Goal: Obtain resource: Download file/media

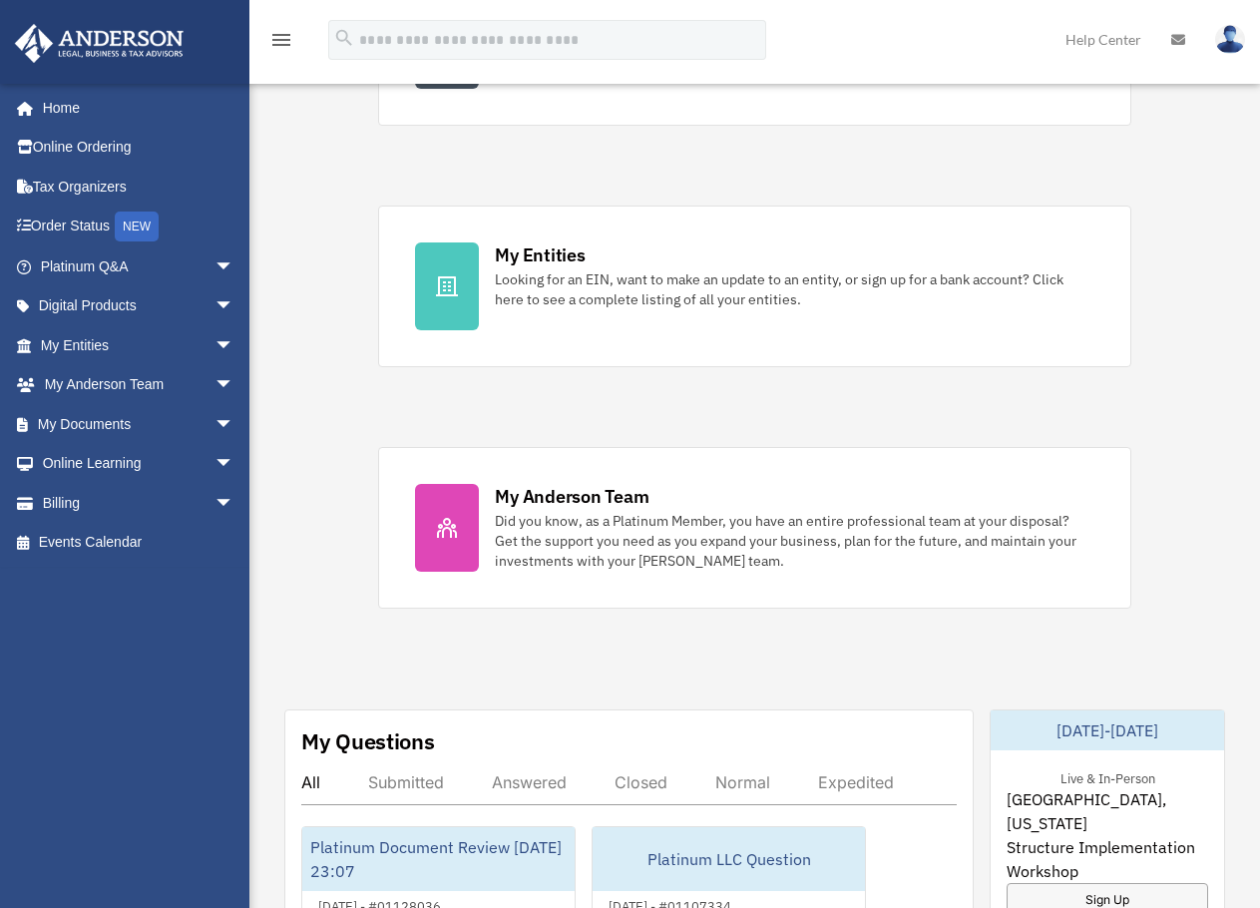
scroll to position [599, 0]
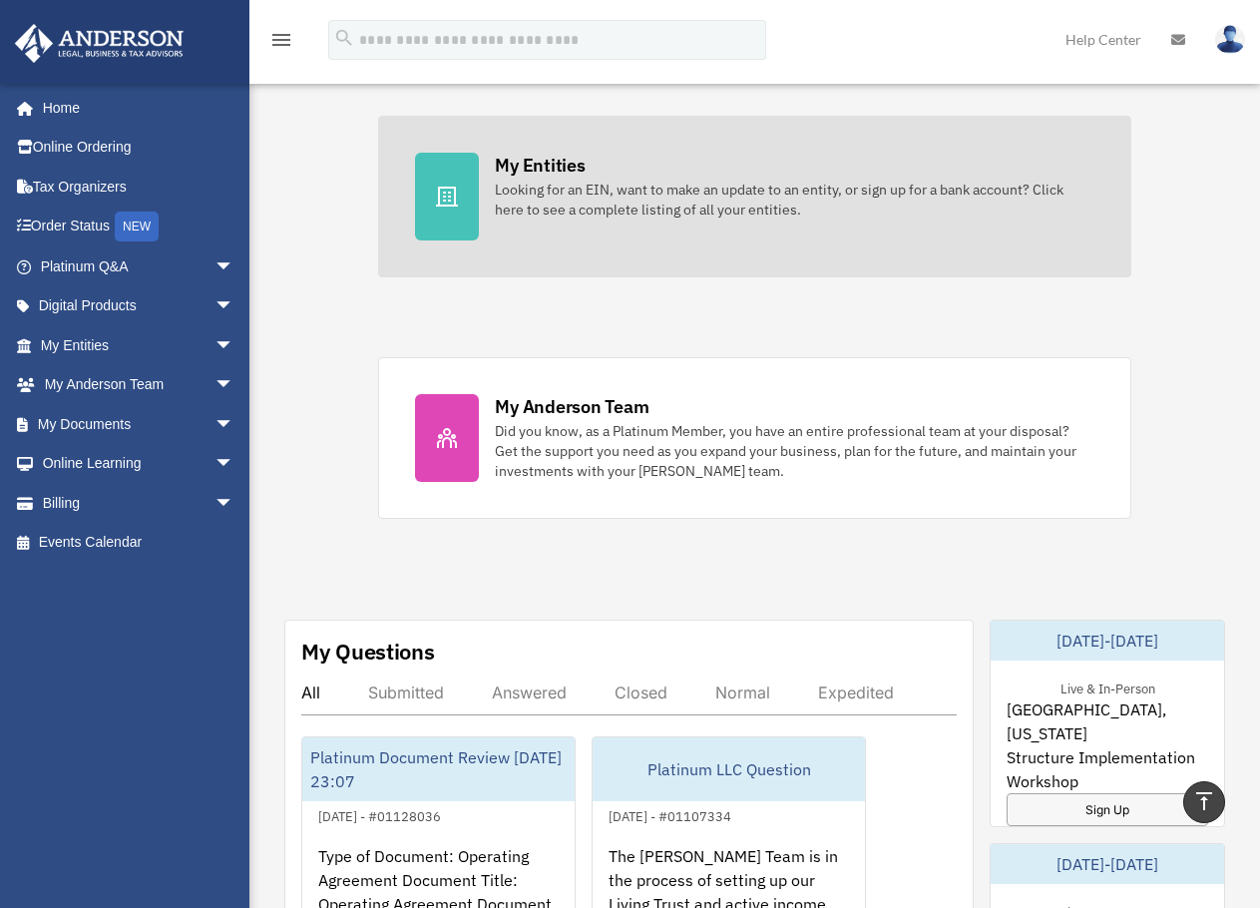
click at [626, 205] on div "Looking for an EIN, want to make an update to an entity, or sign up for a bank …" at bounding box center [794, 200] width 599 height 40
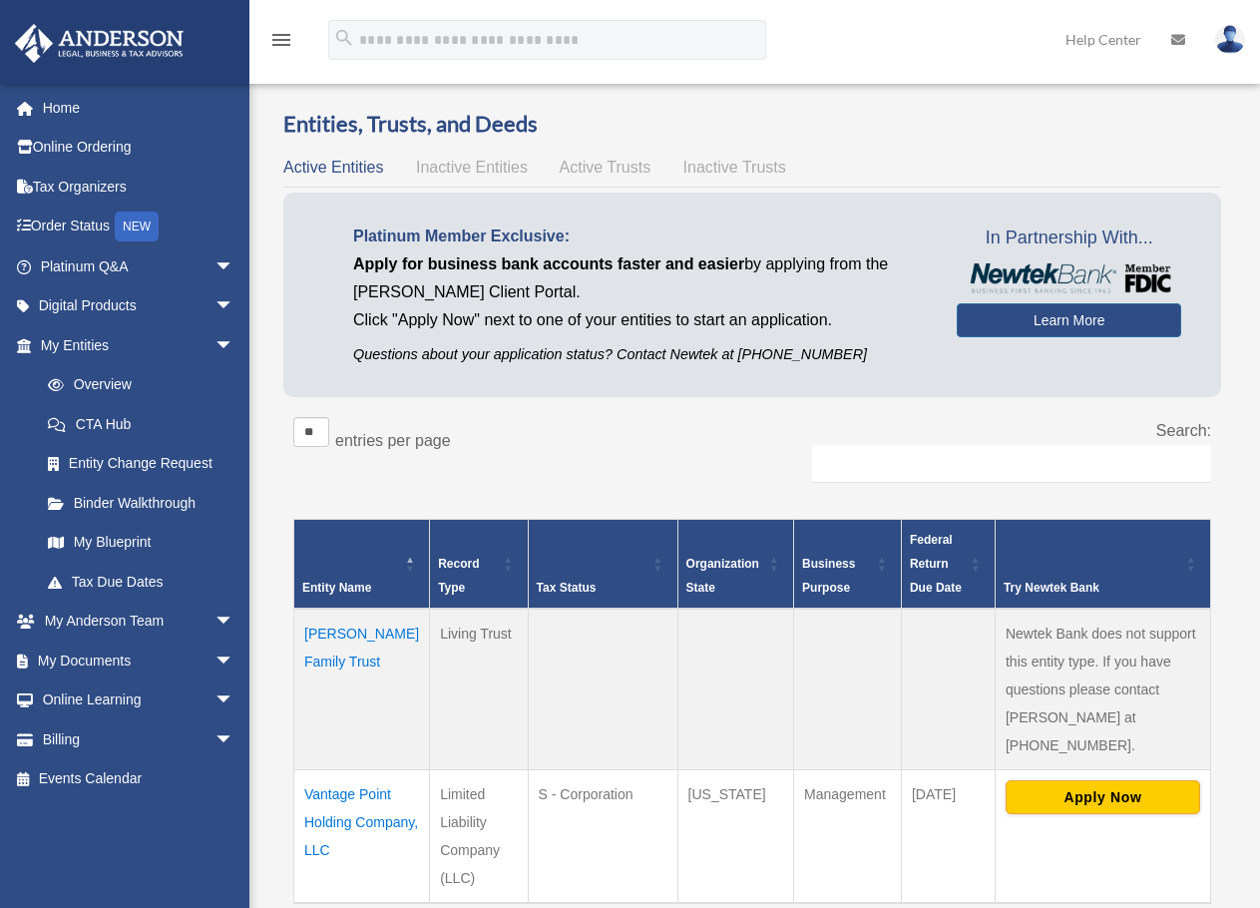
click at [344, 785] on td "Vantage Point Holding Company, LLC" at bounding box center [362, 836] width 136 height 134
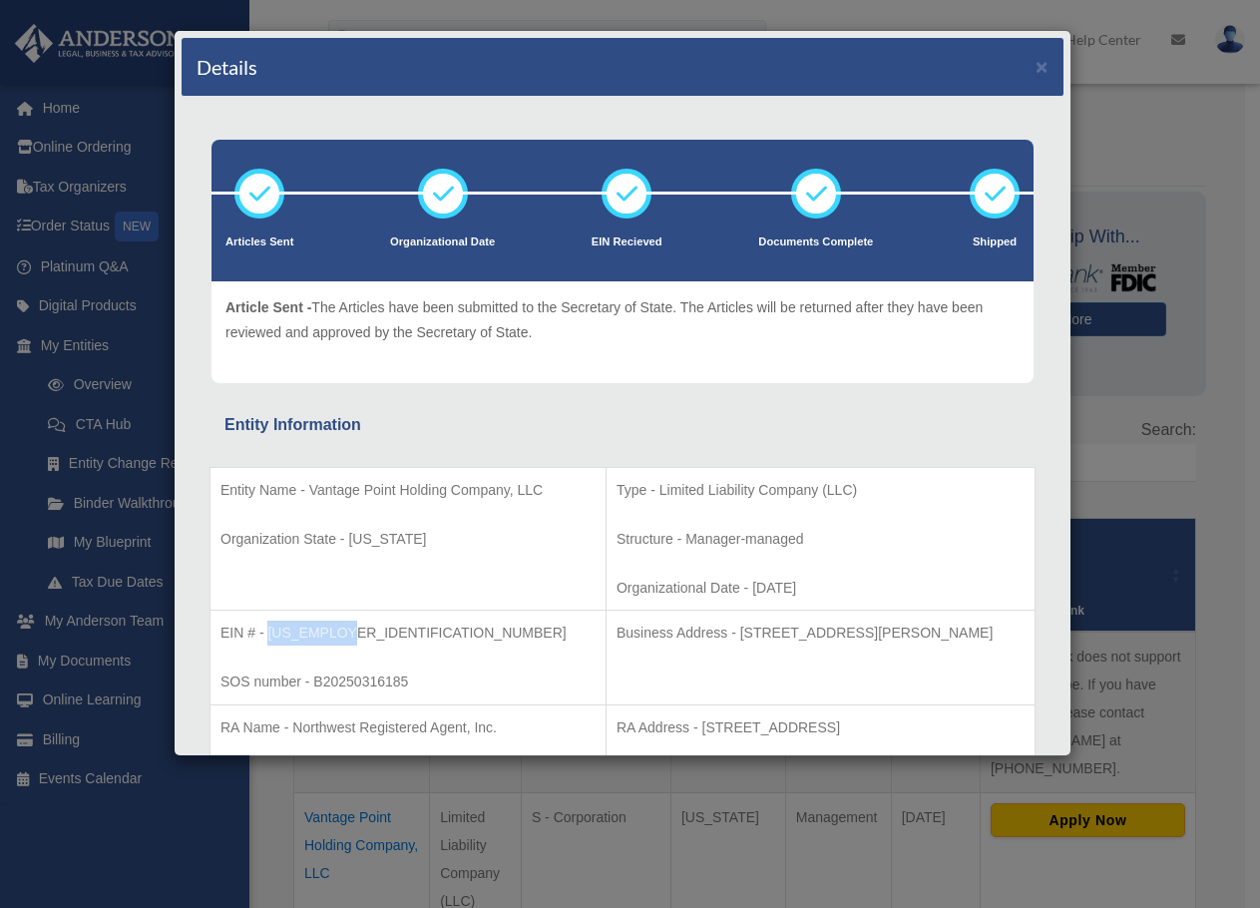
drag, startPoint x: 345, startPoint y: 633, endPoint x: 268, endPoint y: 638, distance: 77.0
click at [268, 638] on p "EIN # - [US_EMPLOYER_IDENTIFICATION_NUMBER]" at bounding box center [408, 633] width 375 height 25
copy p "39-4561541"
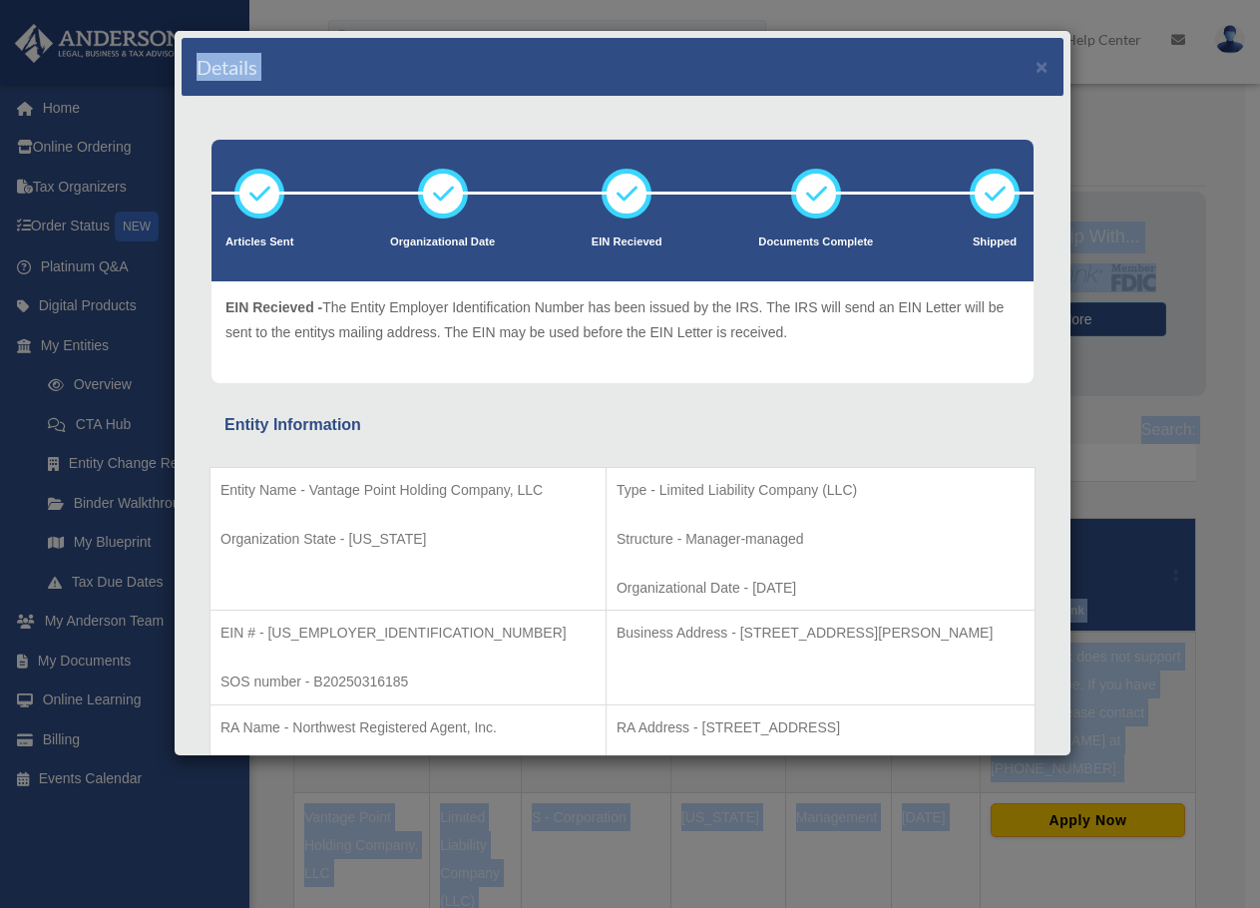
drag, startPoint x: 694, startPoint y: 61, endPoint x: 1845, endPoint y: 178, distance: 1156.4
click at [1260, 178] on html "X Get a chance to win 6 months of Platinum for free just by filling out this su…" at bounding box center [630, 759] width 1260 height 1518
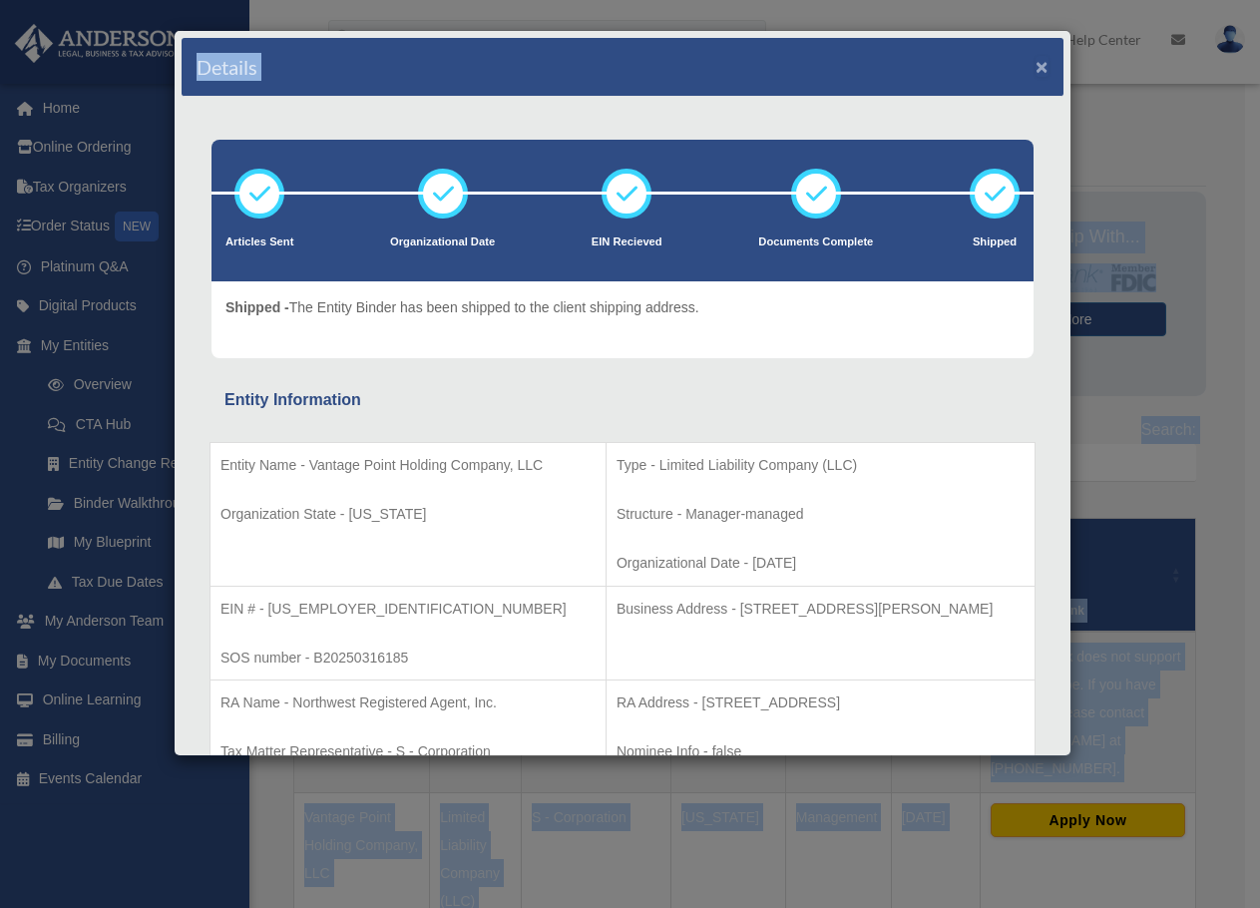
click at [1036, 60] on button "×" at bounding box center [1042, 66] width 13 height 21
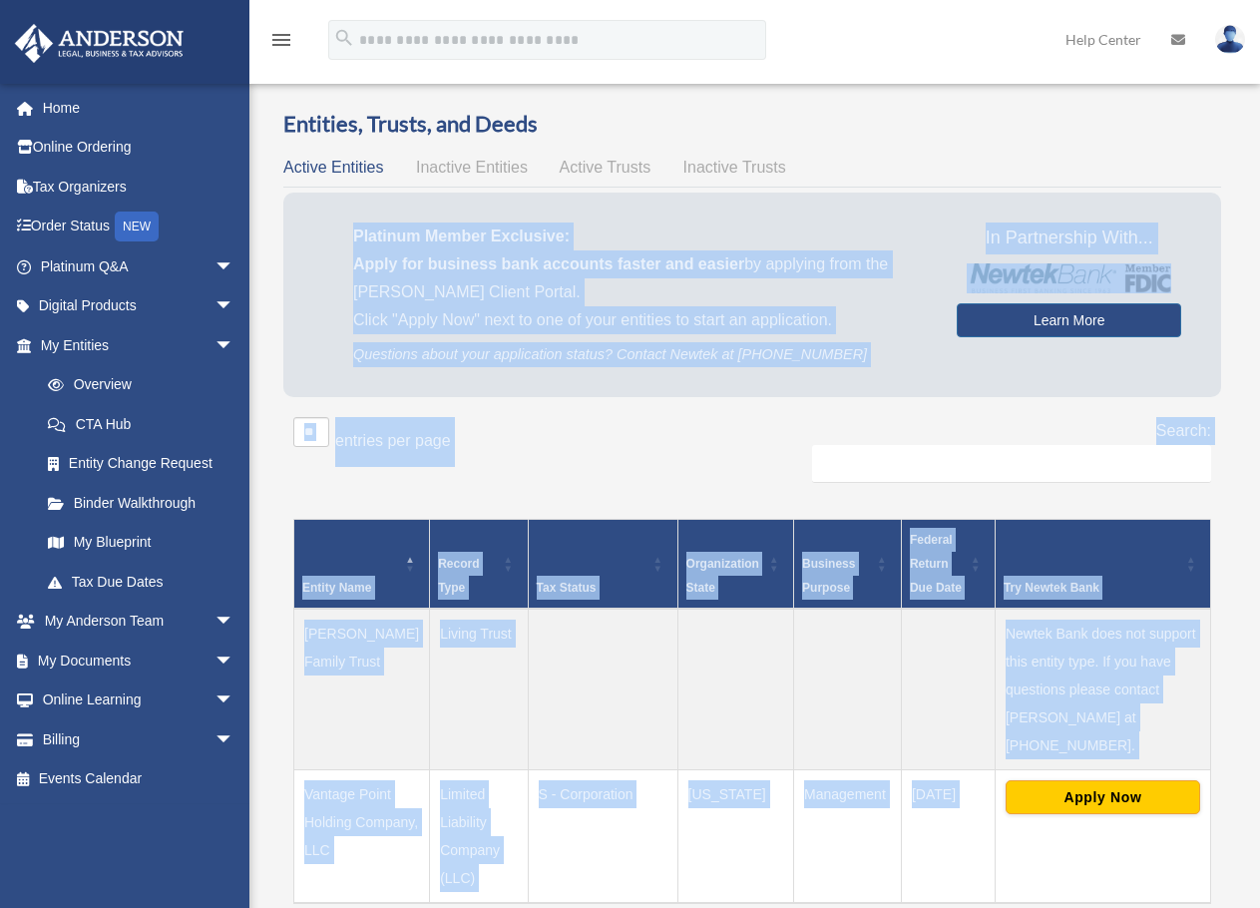
click at [854, 144] on div "Entities, Trusts, and Deeds Active Entities Inactive Entities Active Trusts Ina…" at bounding box center [752, 550] width 938 height 882
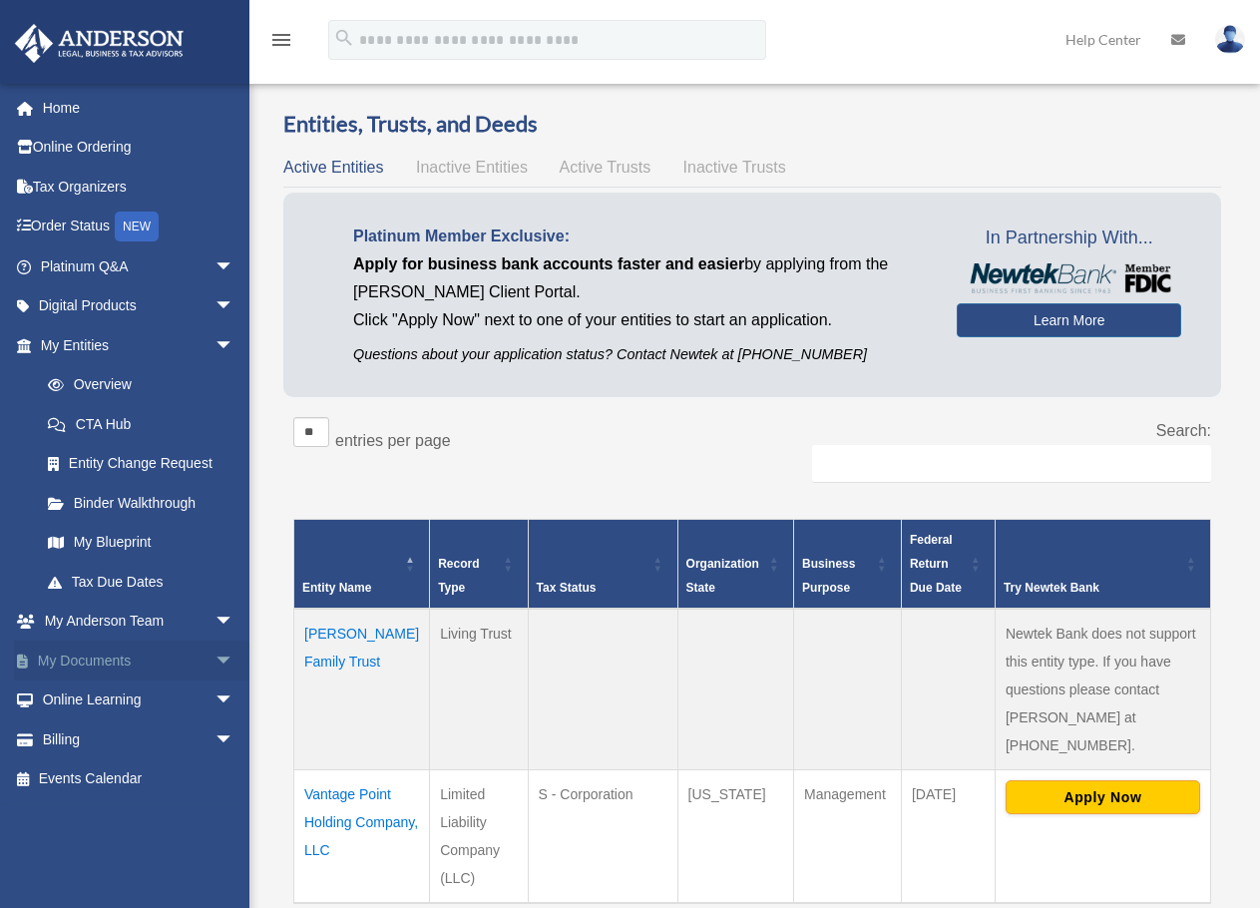
click at [100, 659] on link "My Documents arrow_drop_down" at bounding box center [139, 661] width 250 height 40
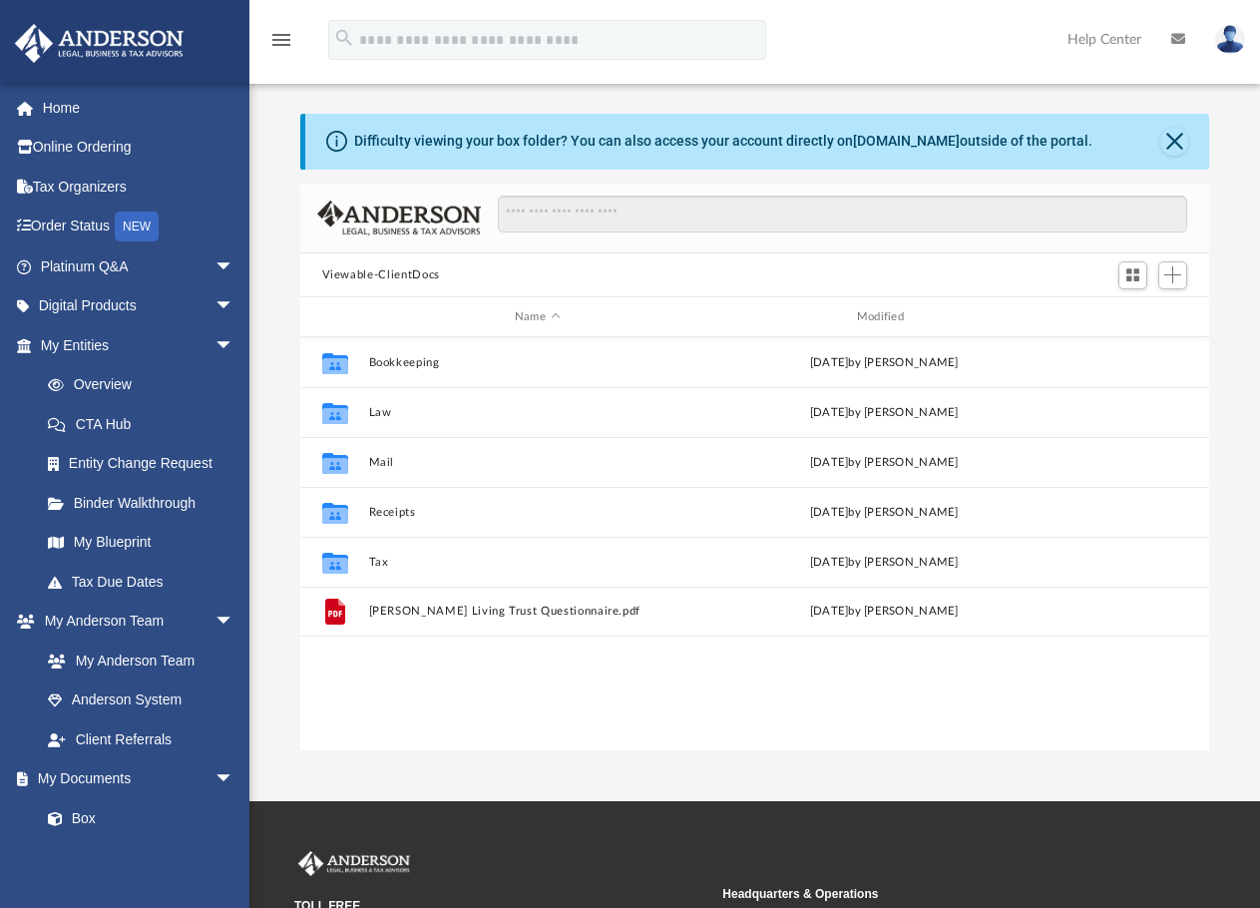
scroll to position [439, 894]
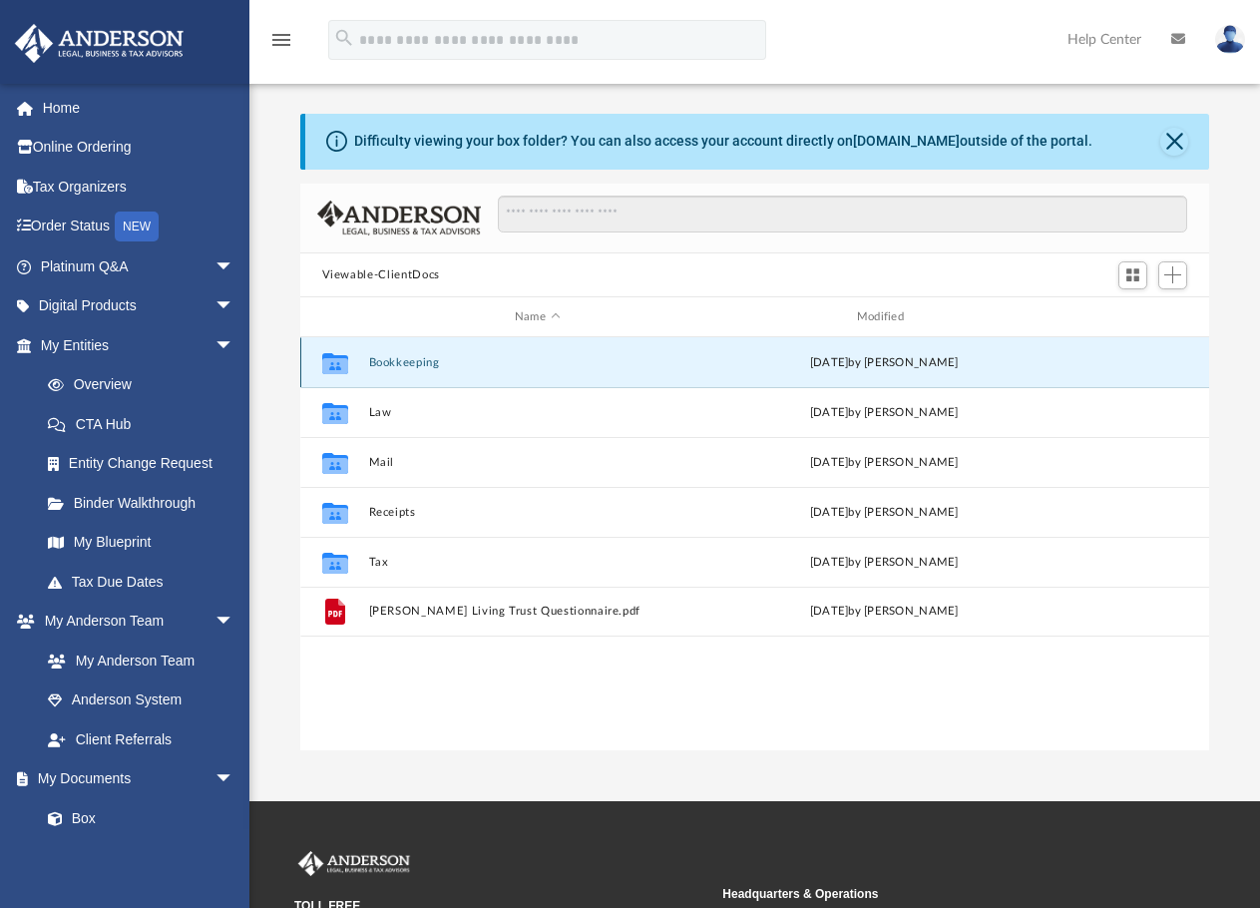
click at [416, 361] on button "Bookkeeping" at bounding box center [537, 362] width 338 height 13
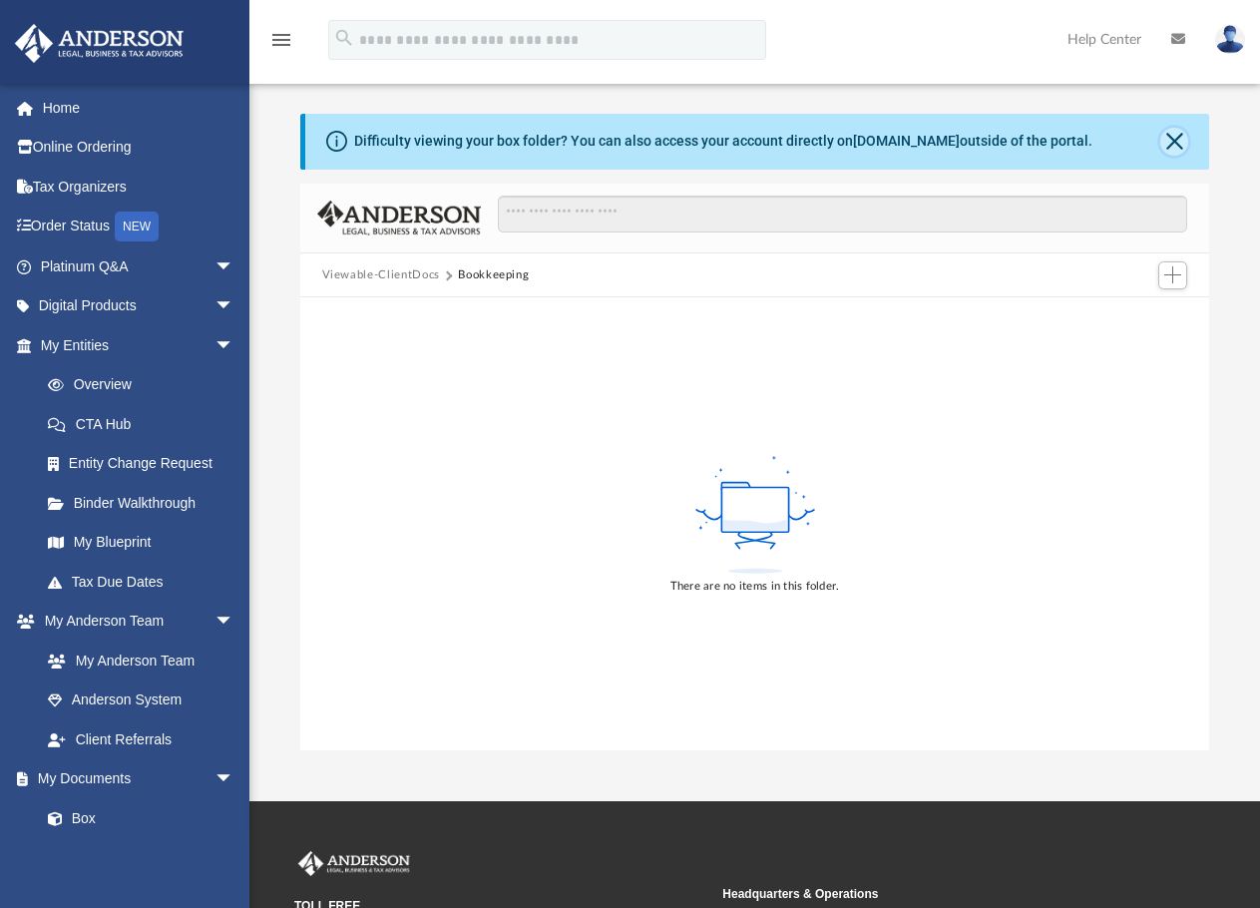
click at [1179, 137] on button "Close" at bounding box center [1174, 142] width 28 height 28
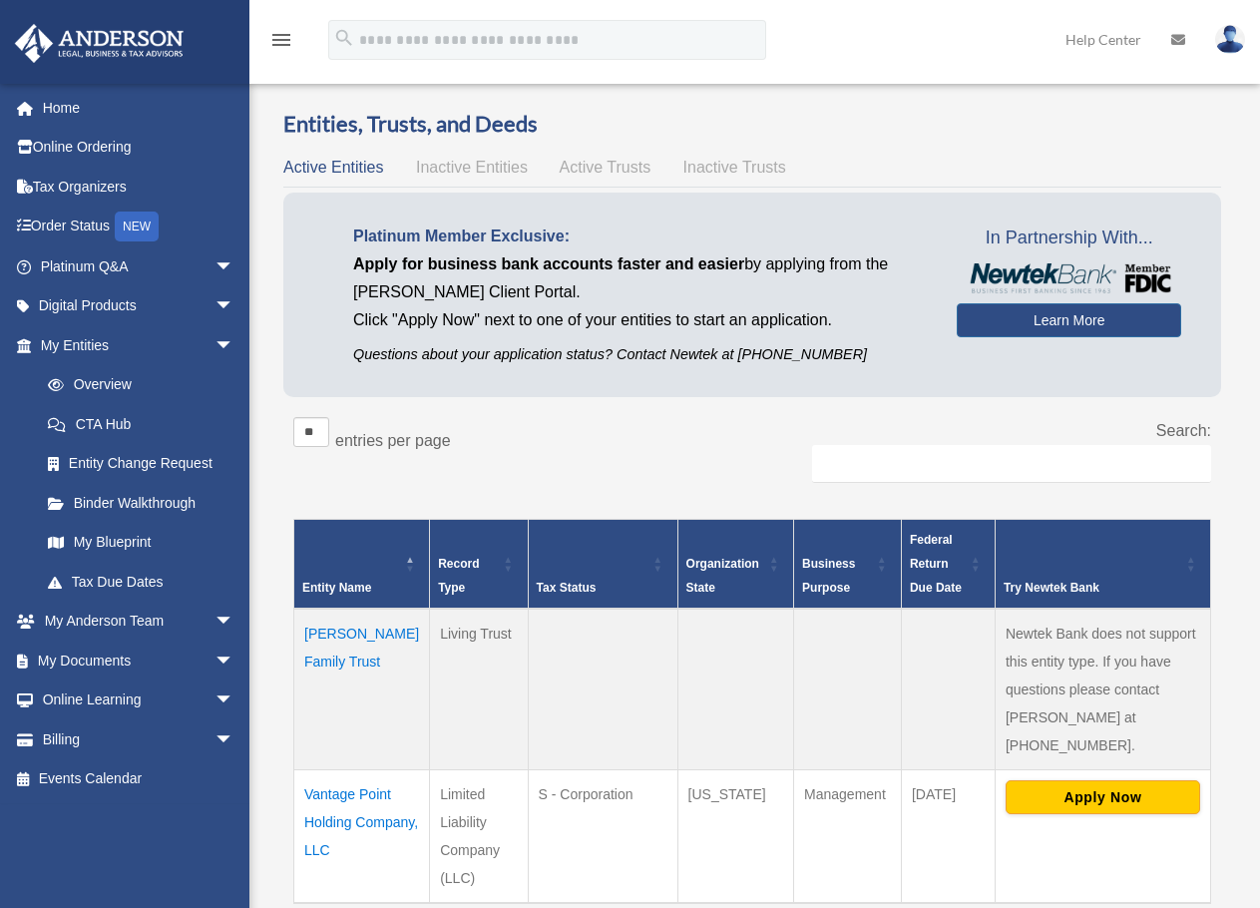
click at [318, 771] on td "Vantage Point Holding Company, LLC" at bounding box center [362, 836] width 136 height 134
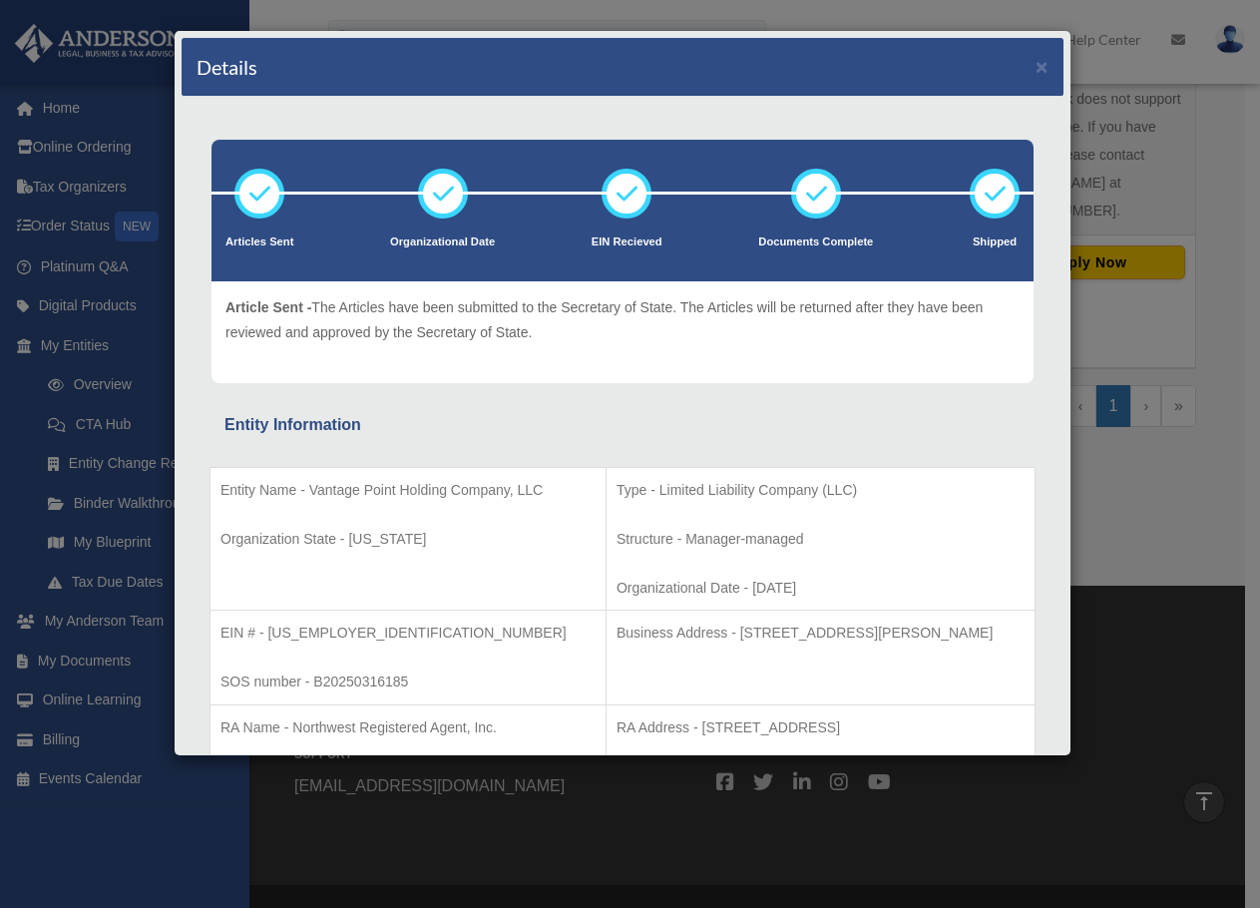
click at [1017, 63] on div "Details ×" at bounding box center [623, 67] width 882 height 59
click at [1036, 64] on button "×" at bounding box center [1042, 66] width 13 height 21
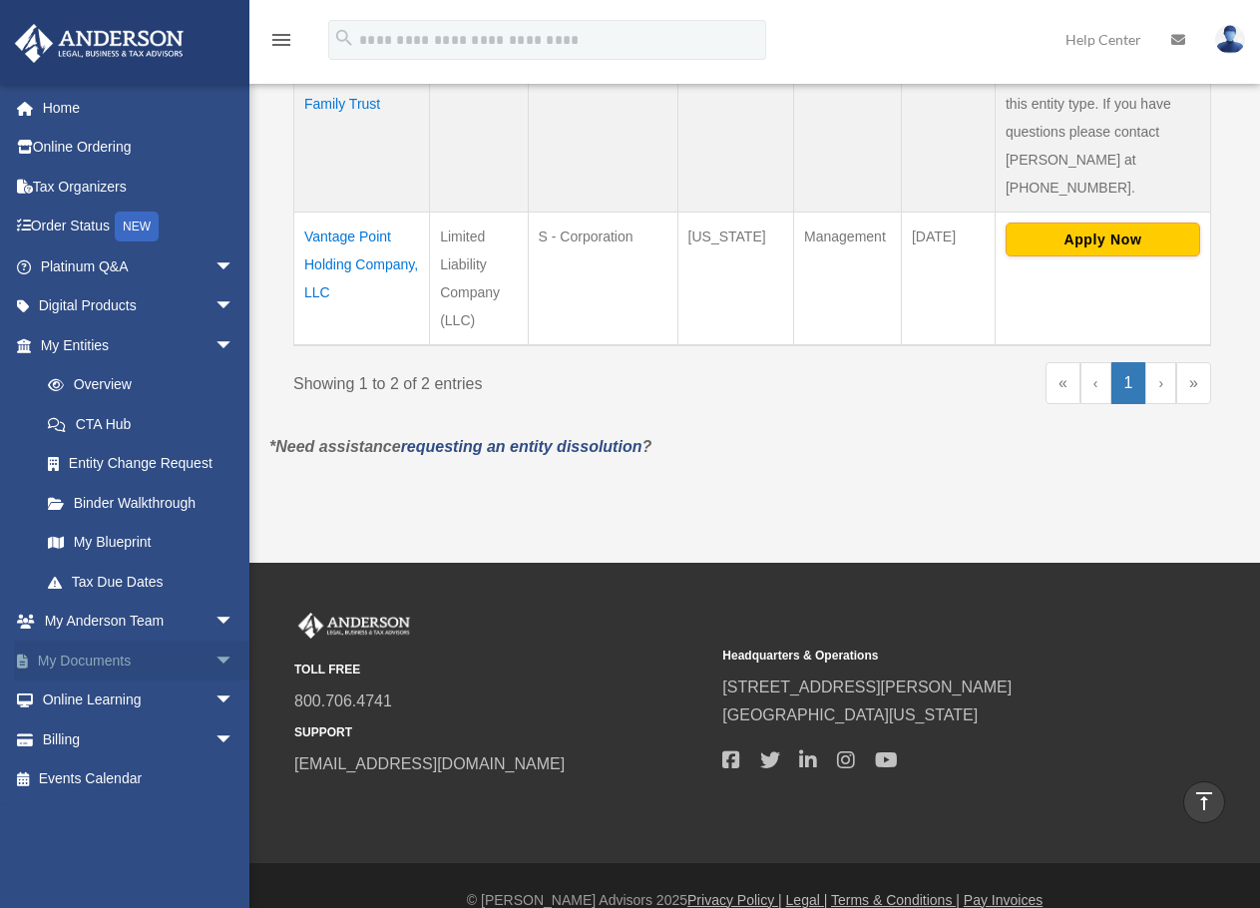
click at [215, 662] on span "arrow_drop_down" at bounding box center [235, 661] width 40 height 41
click at [79, 691] on link "Box" at bounding box center [146, 701] width 236 height 40
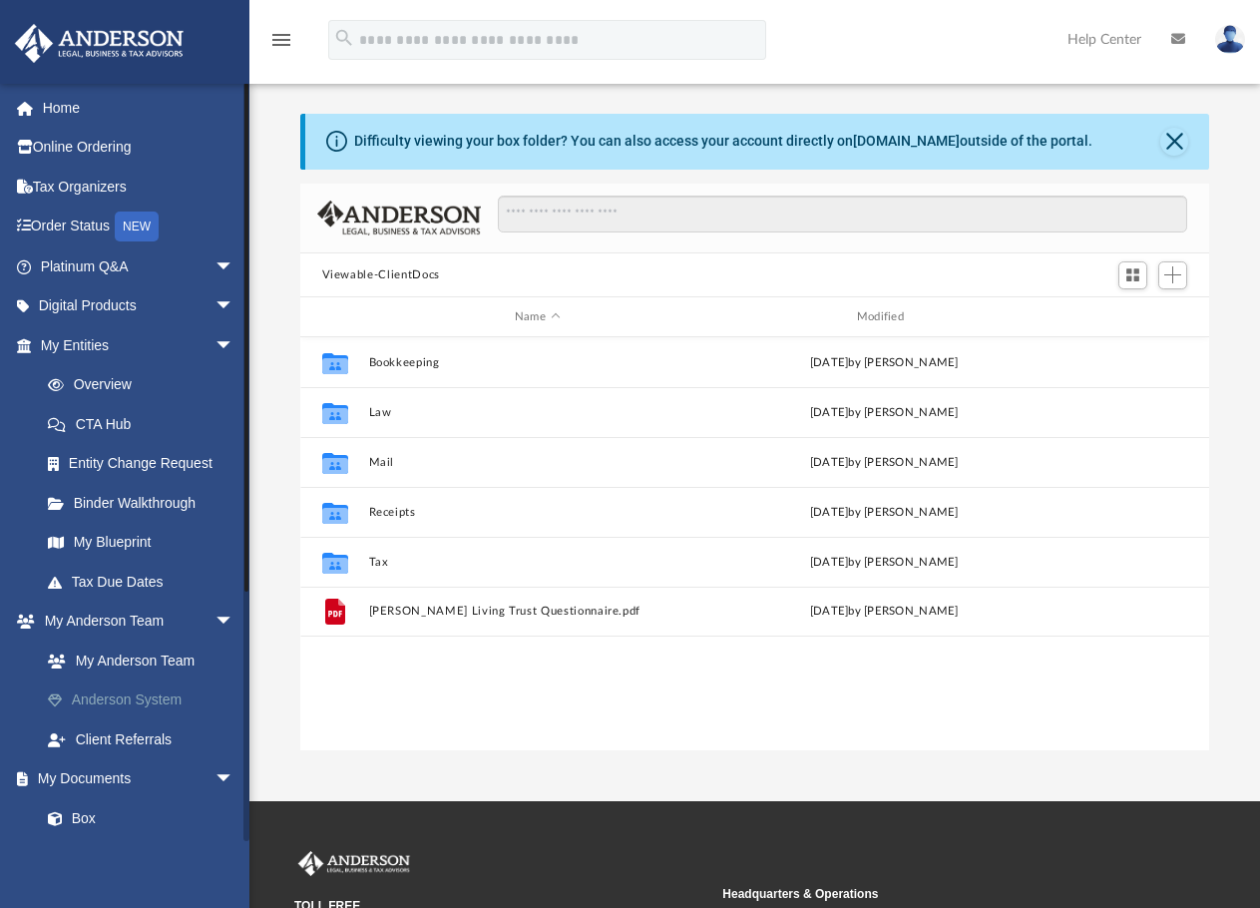
scroll to position [439, 894]
click at [91, 504] on link "Binder Walkthrough" at bounding box center [146, 503] width 236 height 40
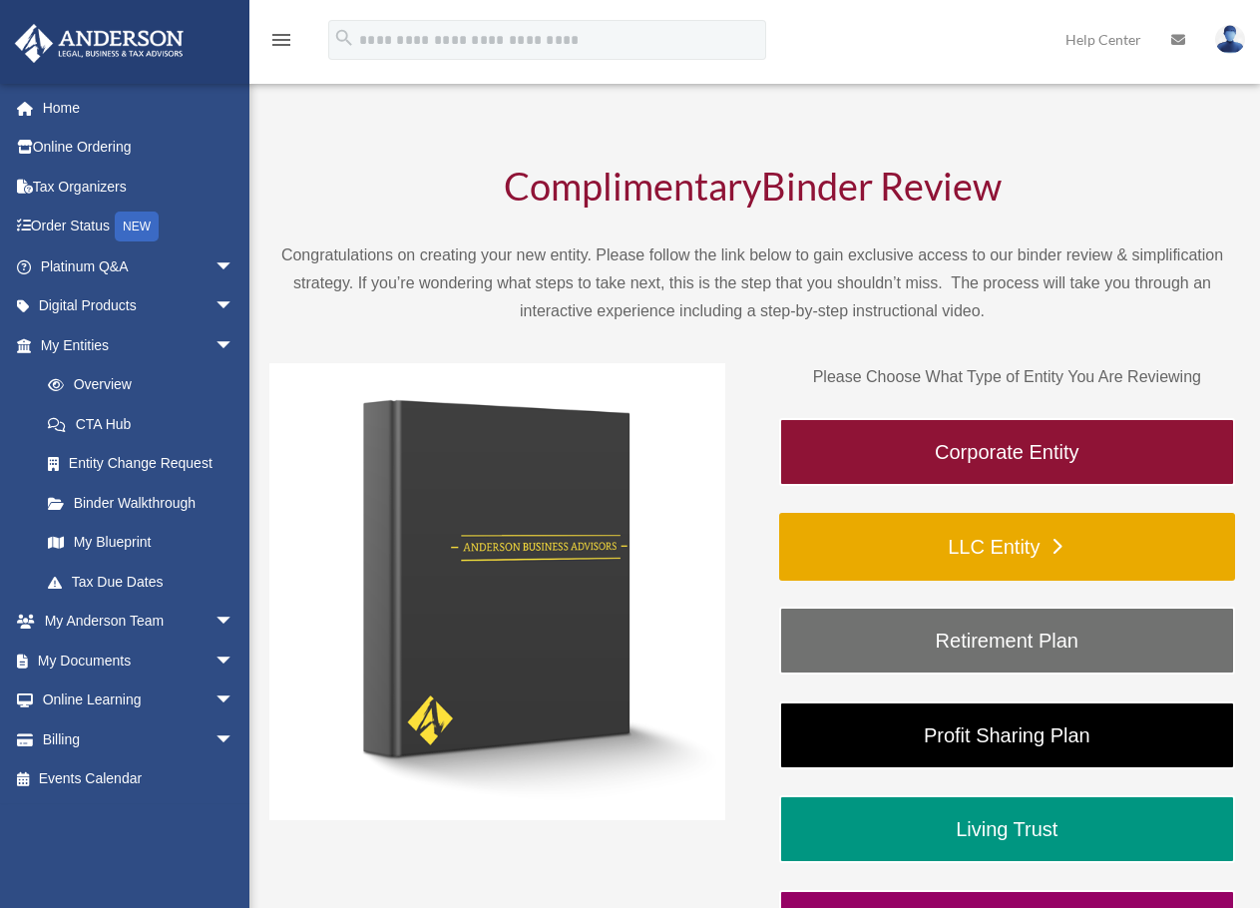
click at [891, 543] on link "LLC Entity" at bounding box center [1007, 547] width 456 height 68
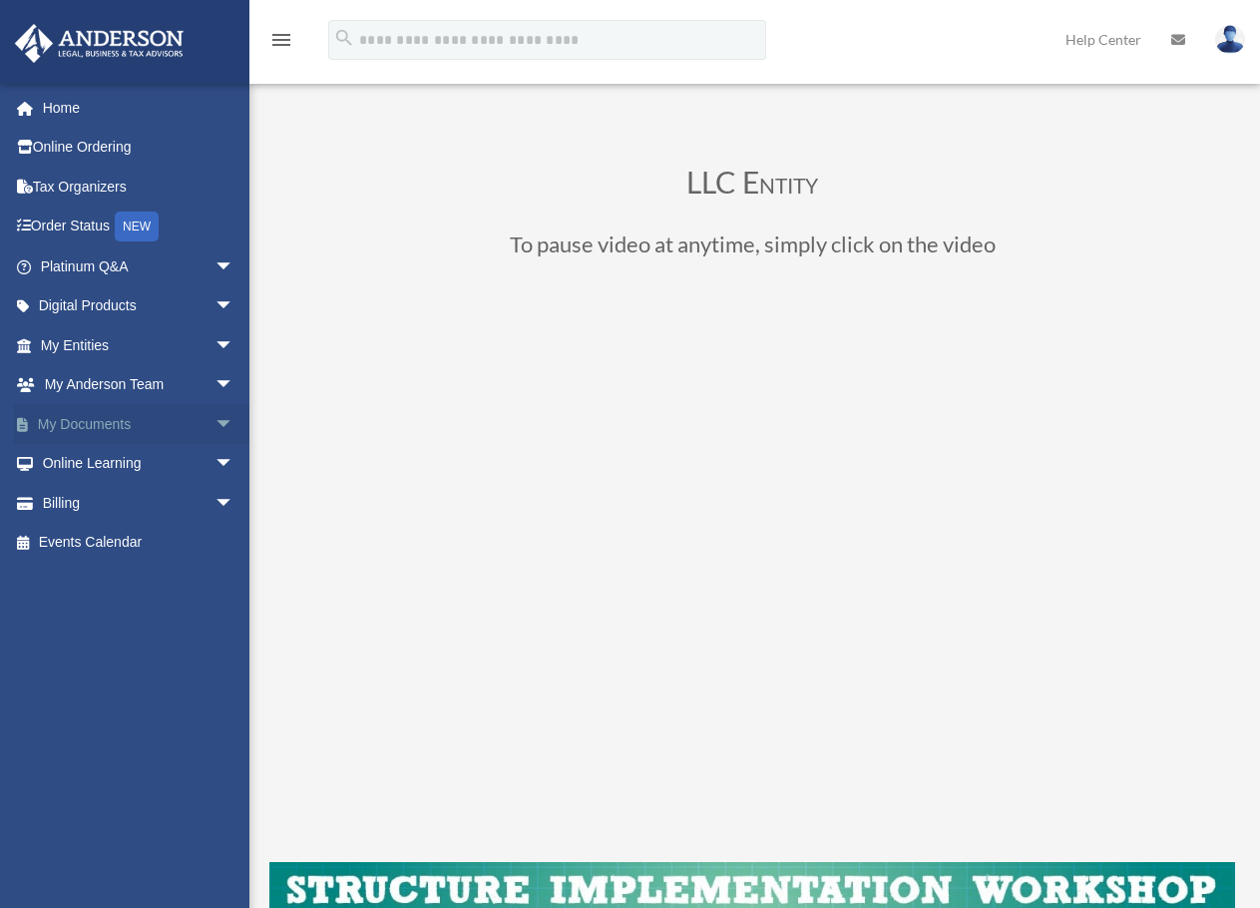
click at [110, 427] on link "My Documents arrow_drop_down" at bounding box center [139, 424] width 250 height 40
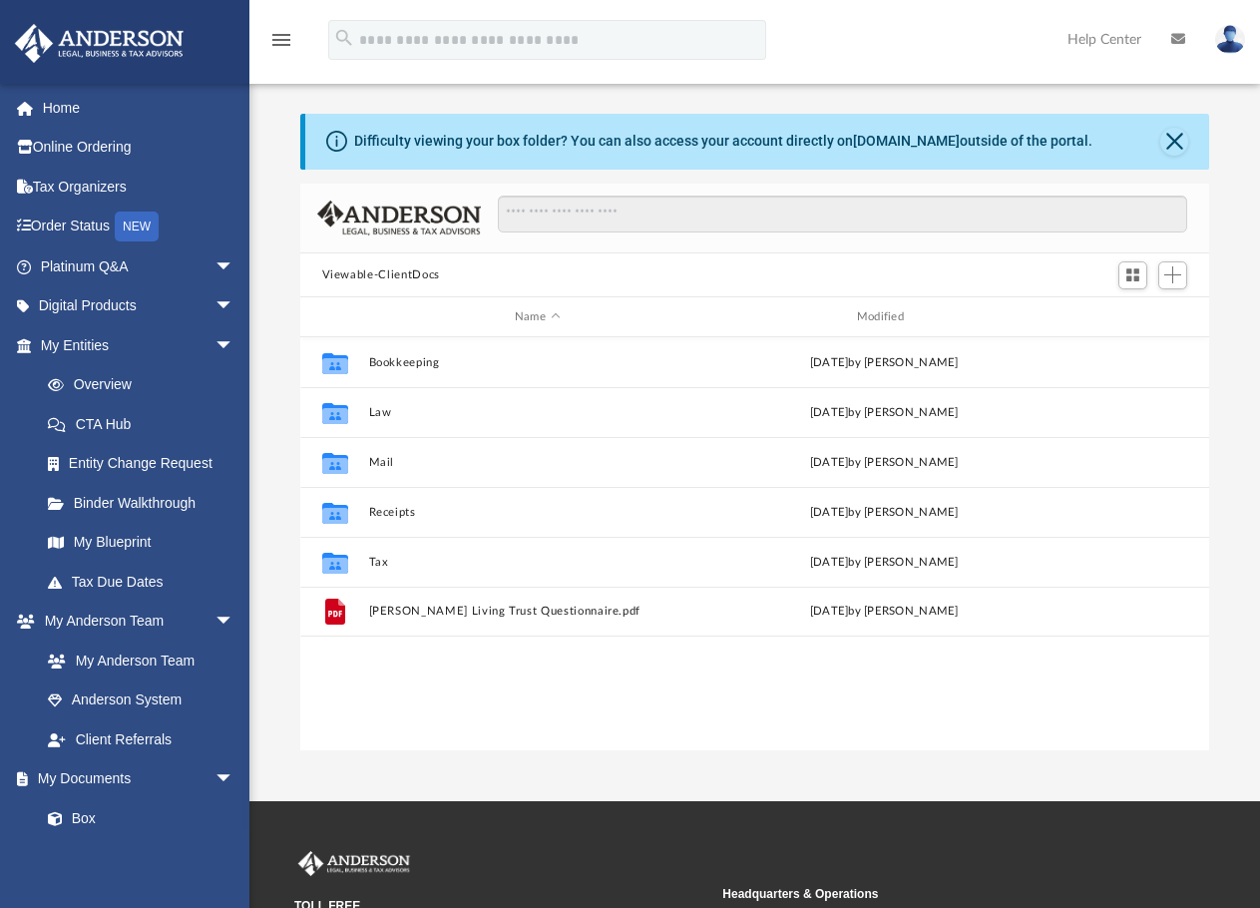
scroll to position [16, 16]
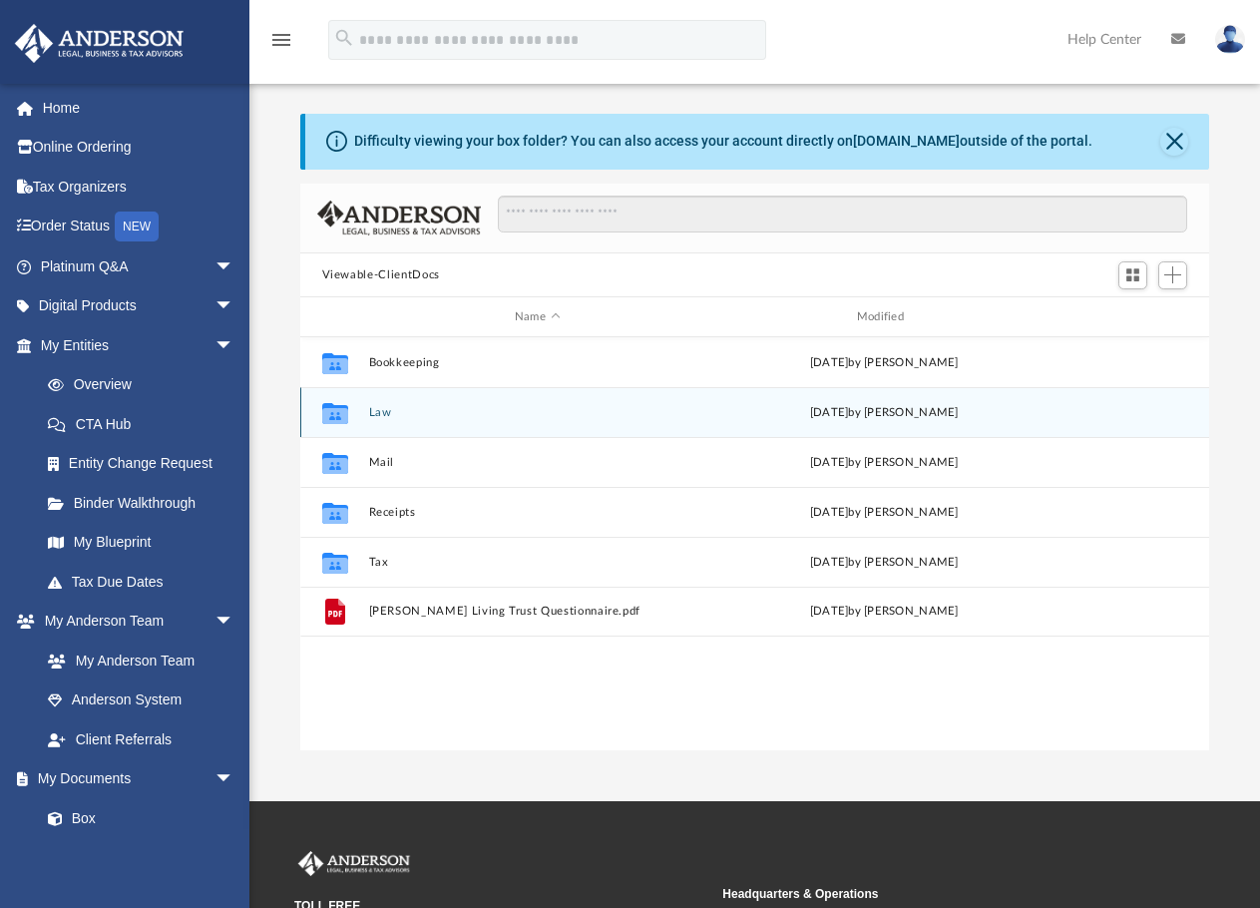
click at [374, 422] on div "Collaborated Folder Law Thu Oct 2 2025 by Cynthia Peters" at bounding box center [755, 412] width 910 height 50
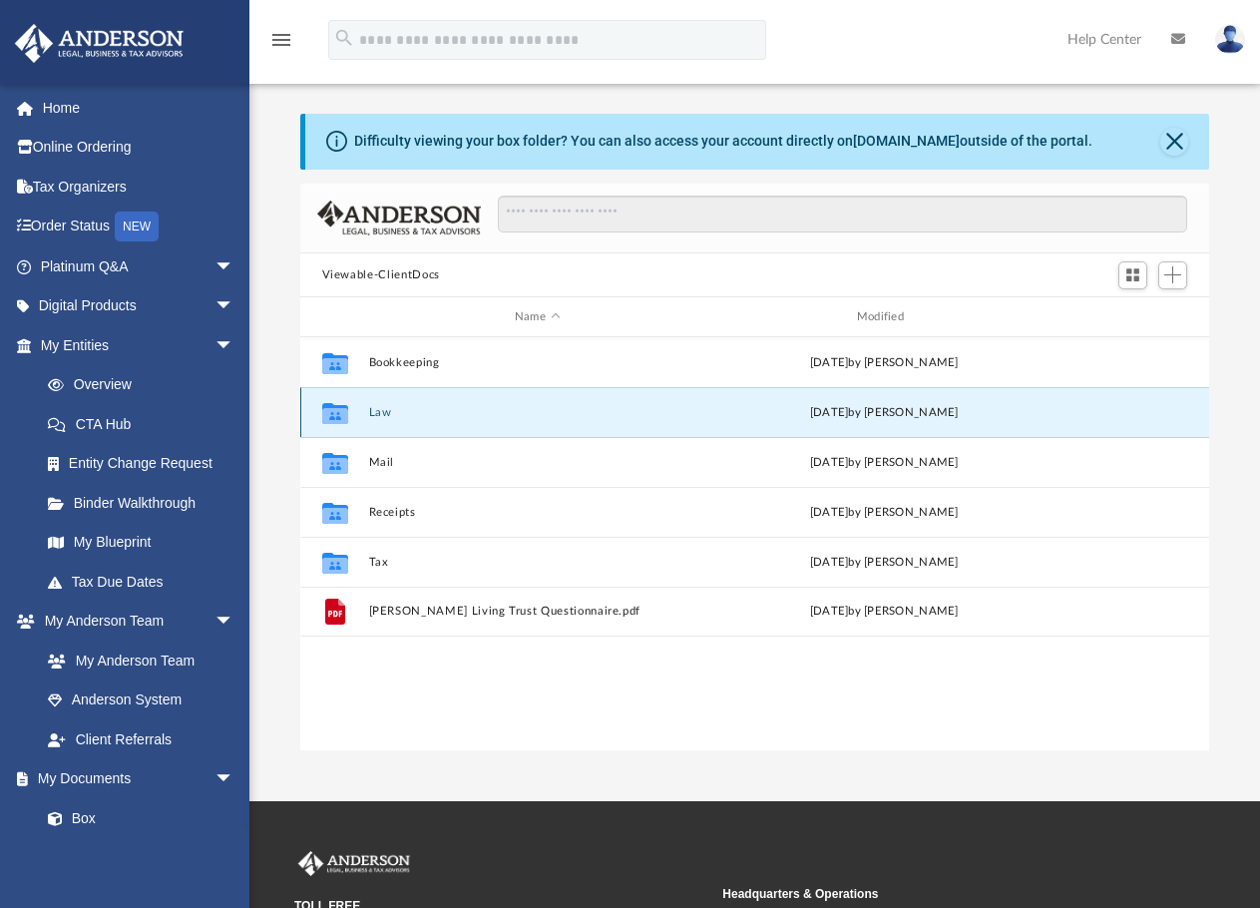
click at [374, 422] on div "Collaborated Folder Law Thu Oct 2 2025 by Cynthia Peters" at bounding box center [755, 412] width 910 height 50
click at [329, 420] on icon "grid" at bounding box center [334, 416] width 26 height 16
click at [384, 407] on button "Law" at bounding box center [537, 412] width 338 height 13
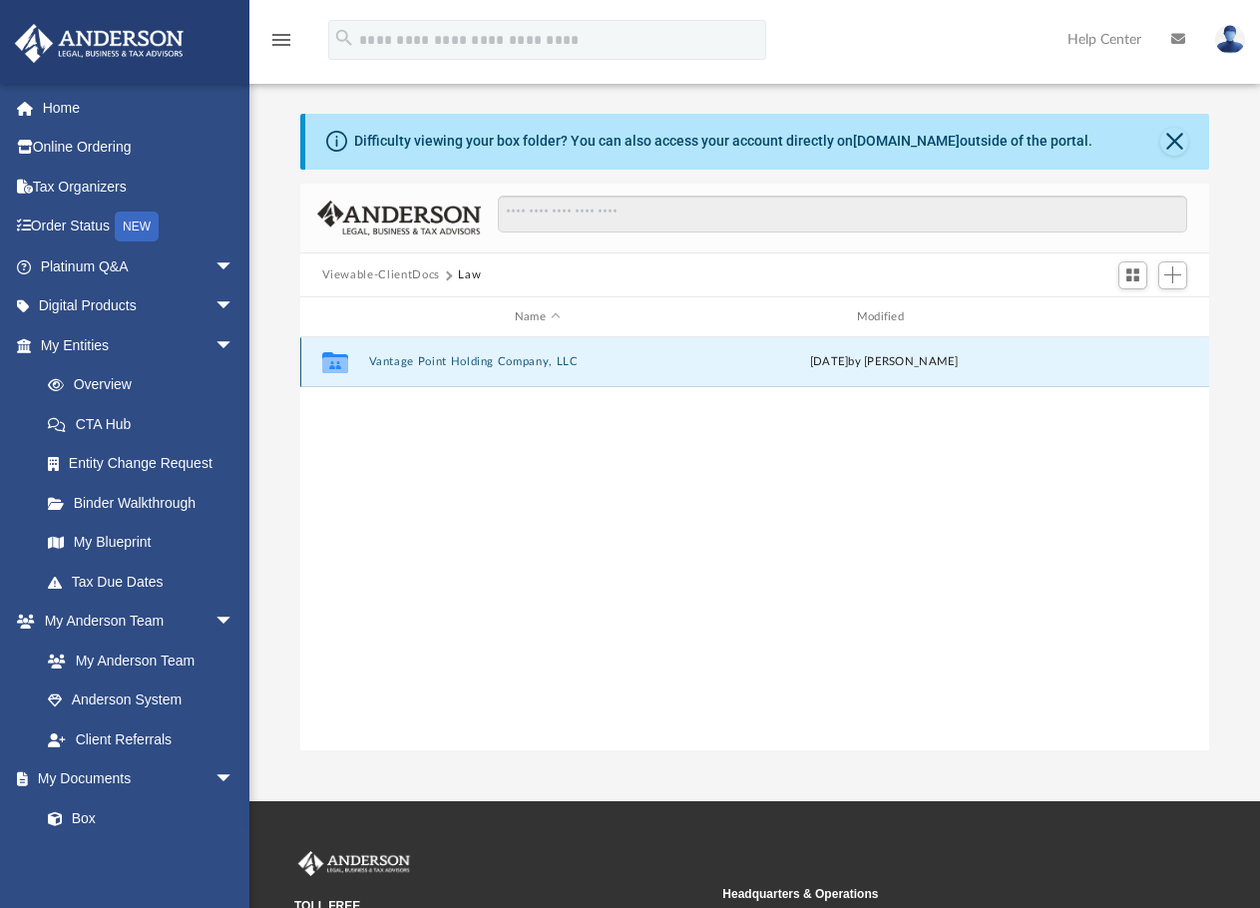
click at [423, 362] on button "Vantage Point Holding Company, LLC" at bounding box center [537, 361] width 338 height 13
click at [425, 359] on button "Annual Docs" at bounding box center [537, 362] width 338 height 13
click at [425, 359] on button "Vantage Point Holding Company, LLC - Filed Annual Report CA .pdf" at bounding box center [537, 361] width 338 height 13
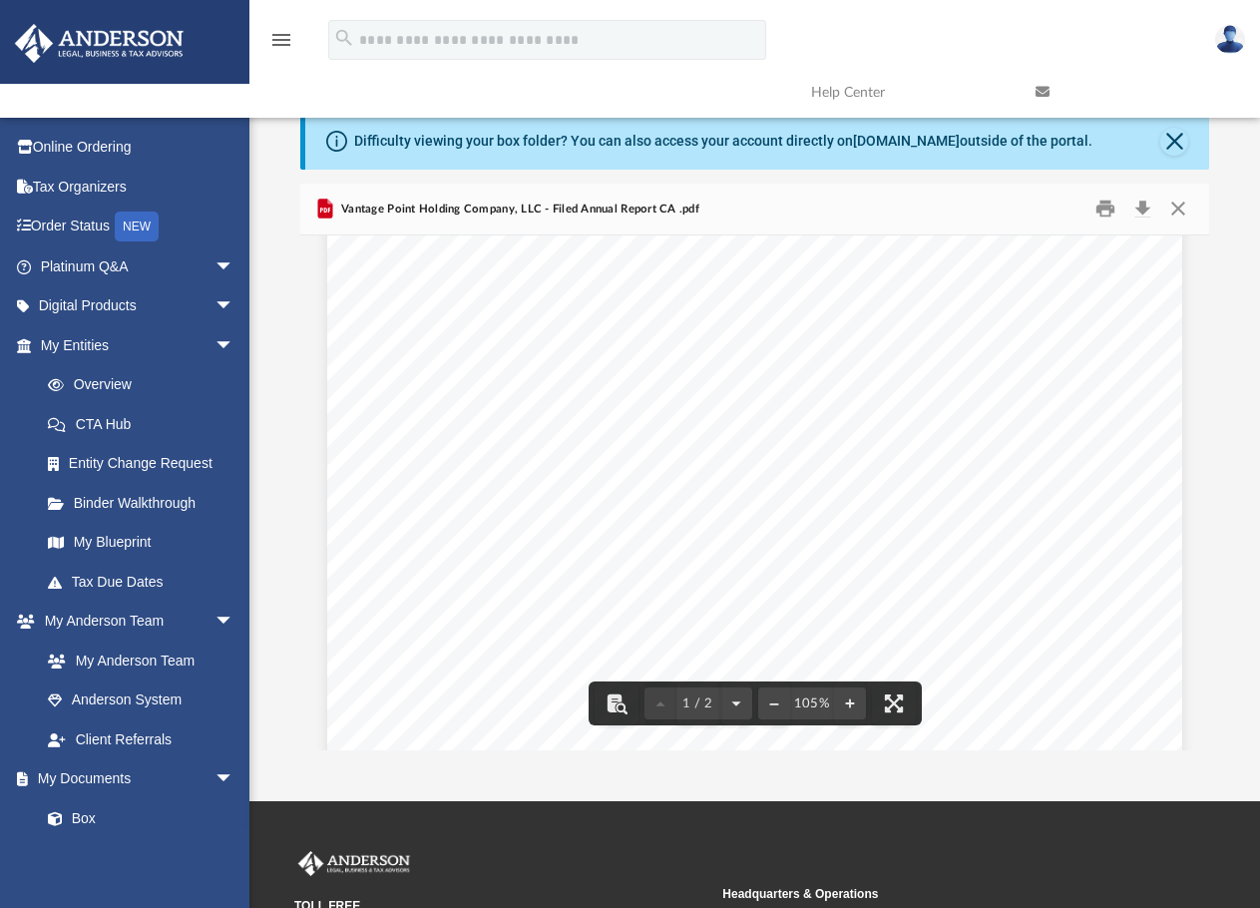
scroll to position [0, 0]
click at [1141, 215] on button "Download" at bounding box center [1143, 209] width 36 height 31
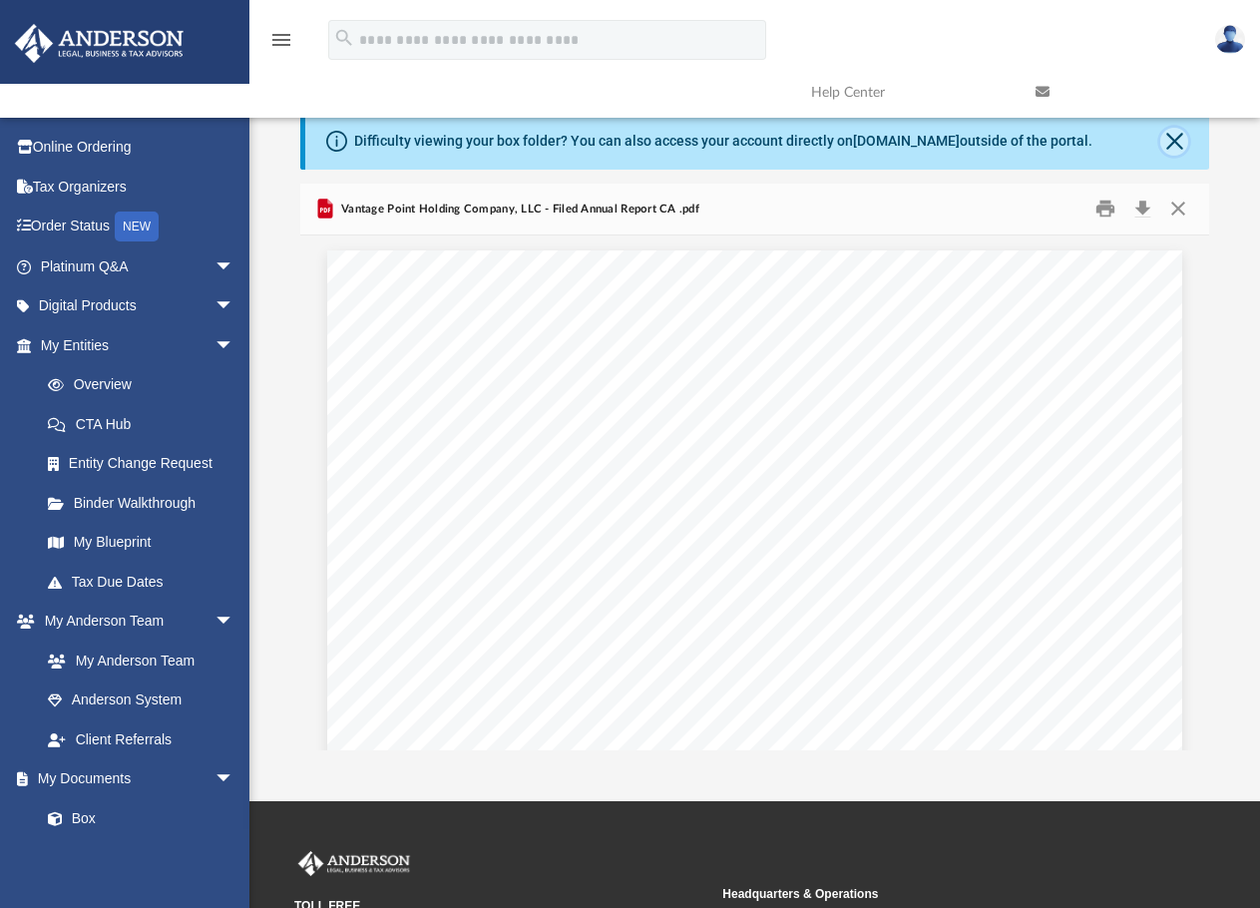
click at [1175, 149] on button "Close" at bounding box center [1174, 142] width 28 height 28
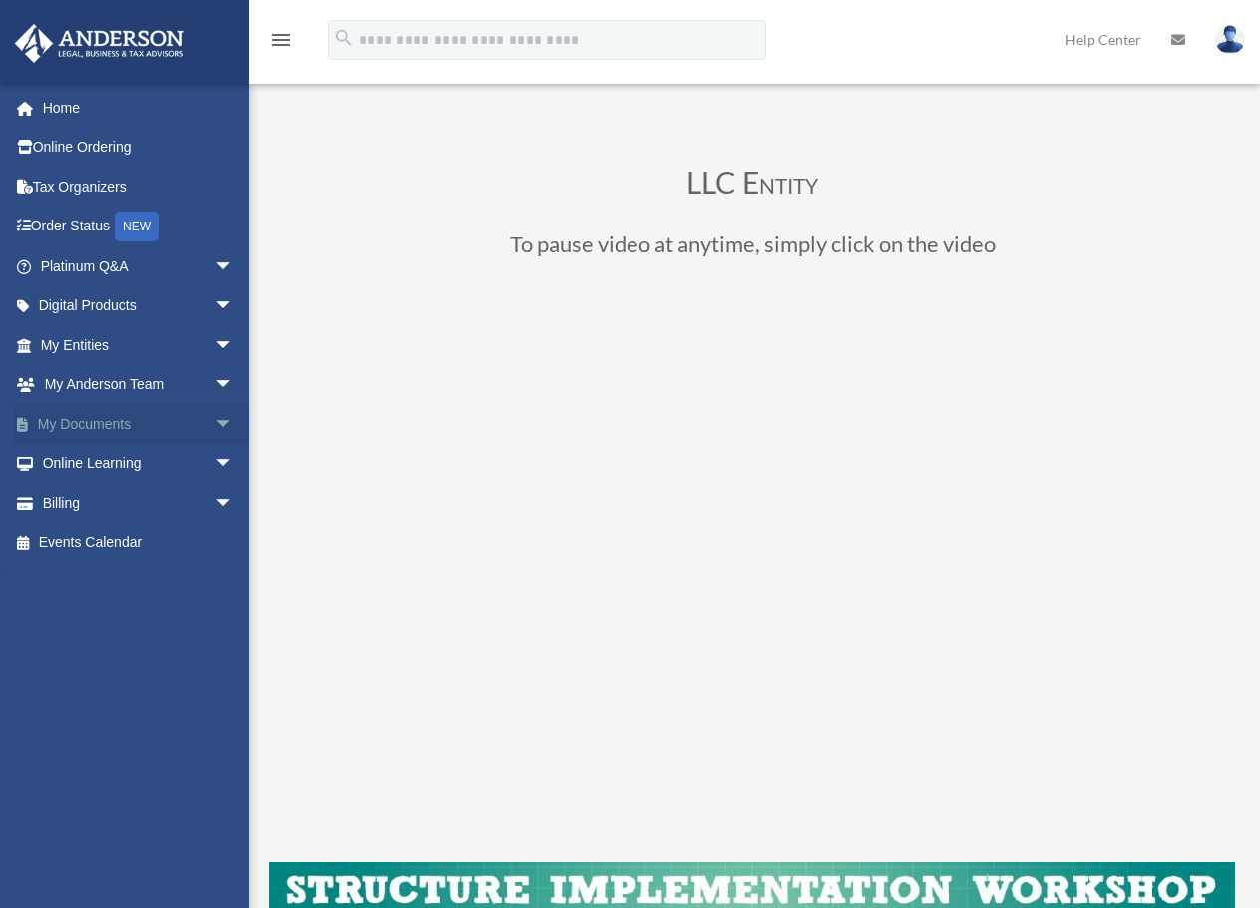
click at [215, 418] on span "arrow_drop_down" at bounding box center [235, 424] width 40 height 41
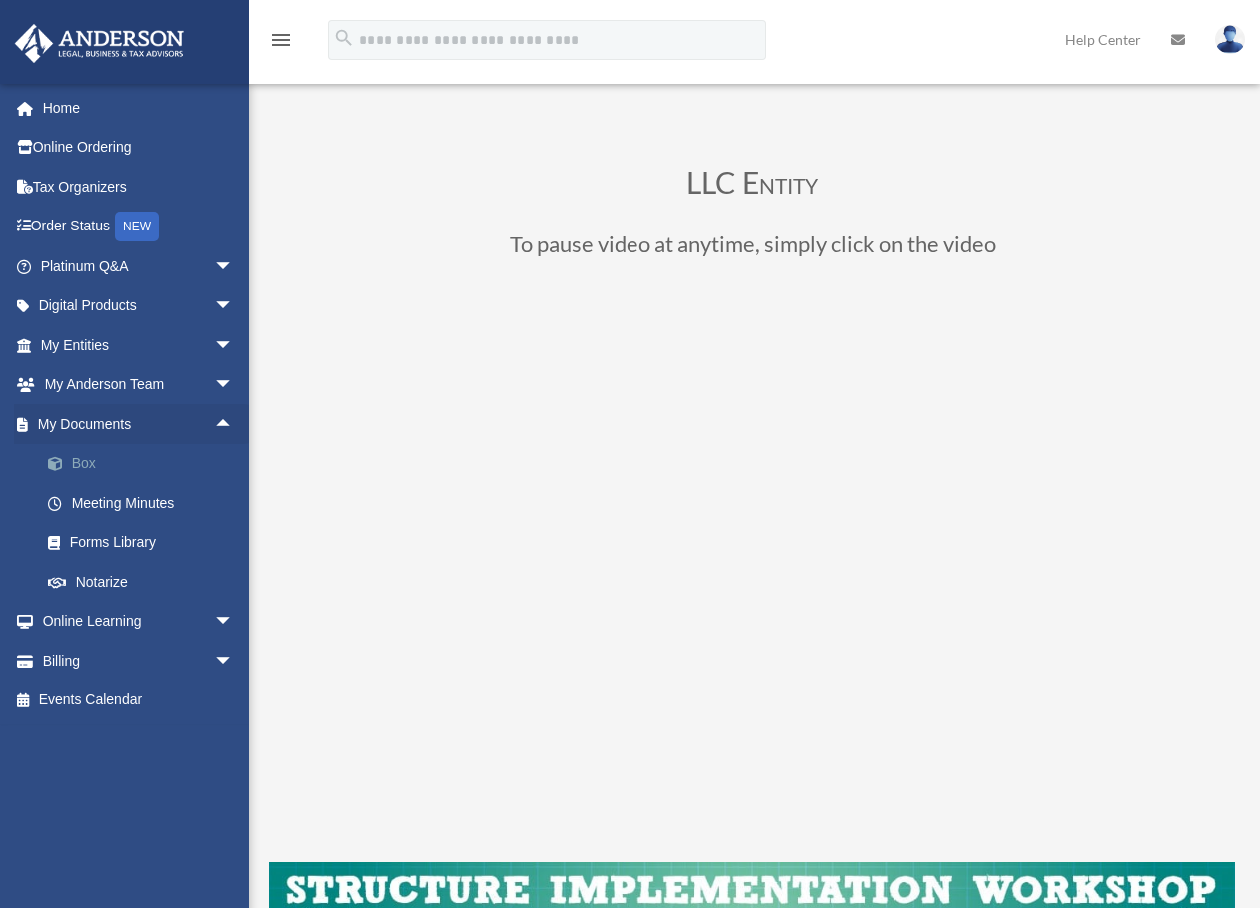
click at [98, 461] on link "Box" at bounding box center [146, 464] width 236 height 40
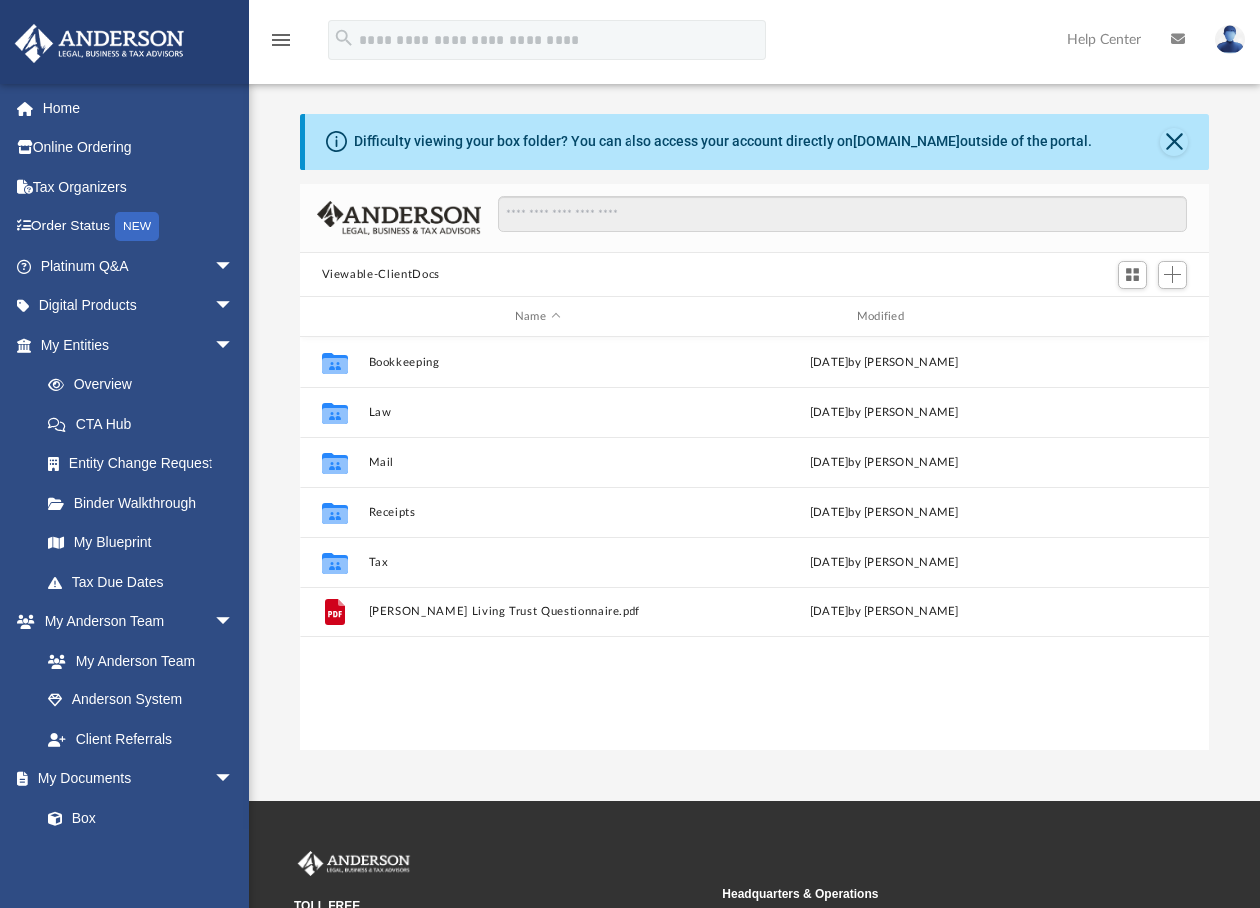
scroll to position [439, 894]
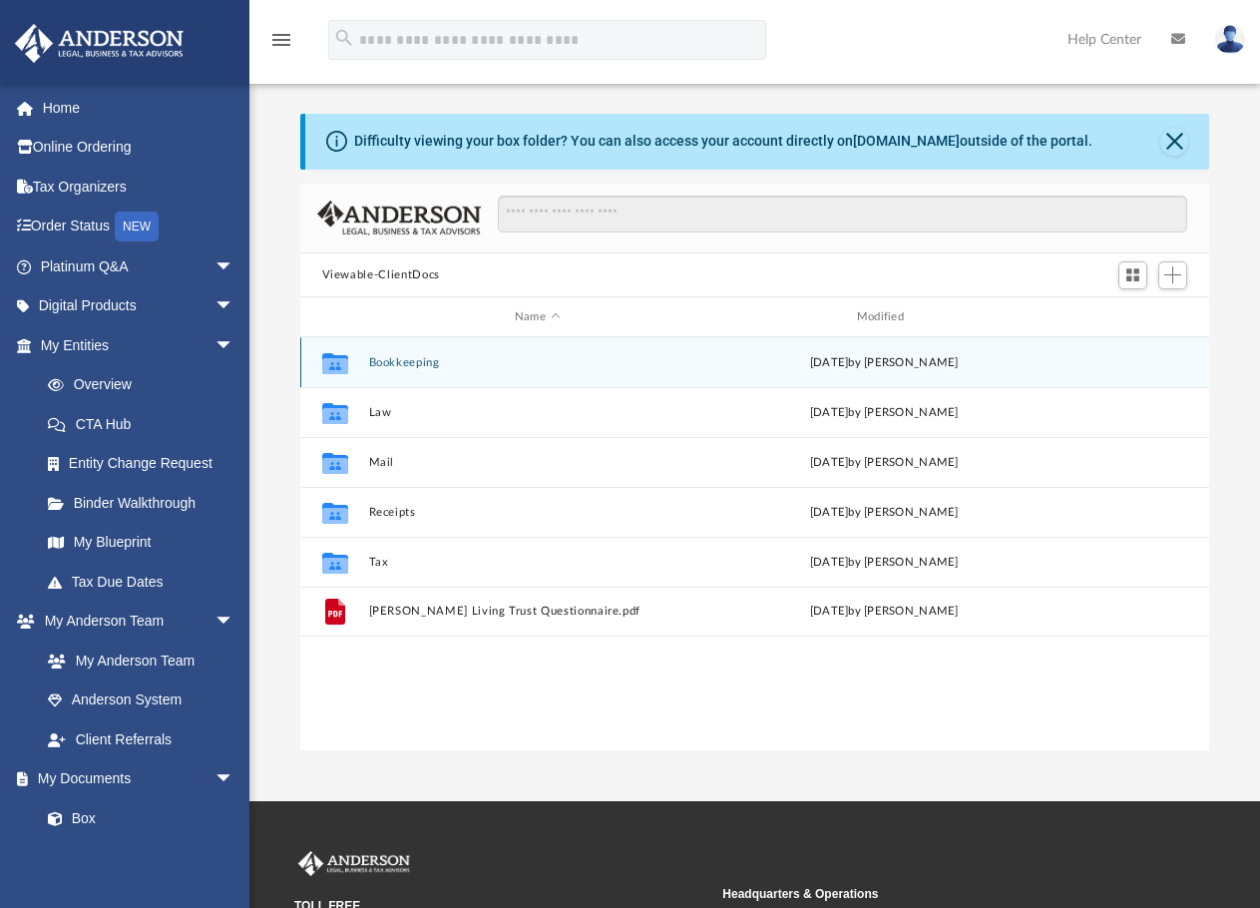
click at [401, 362] on button "Bookkeeping" at bounding box center [537, 362] width 338 height 13
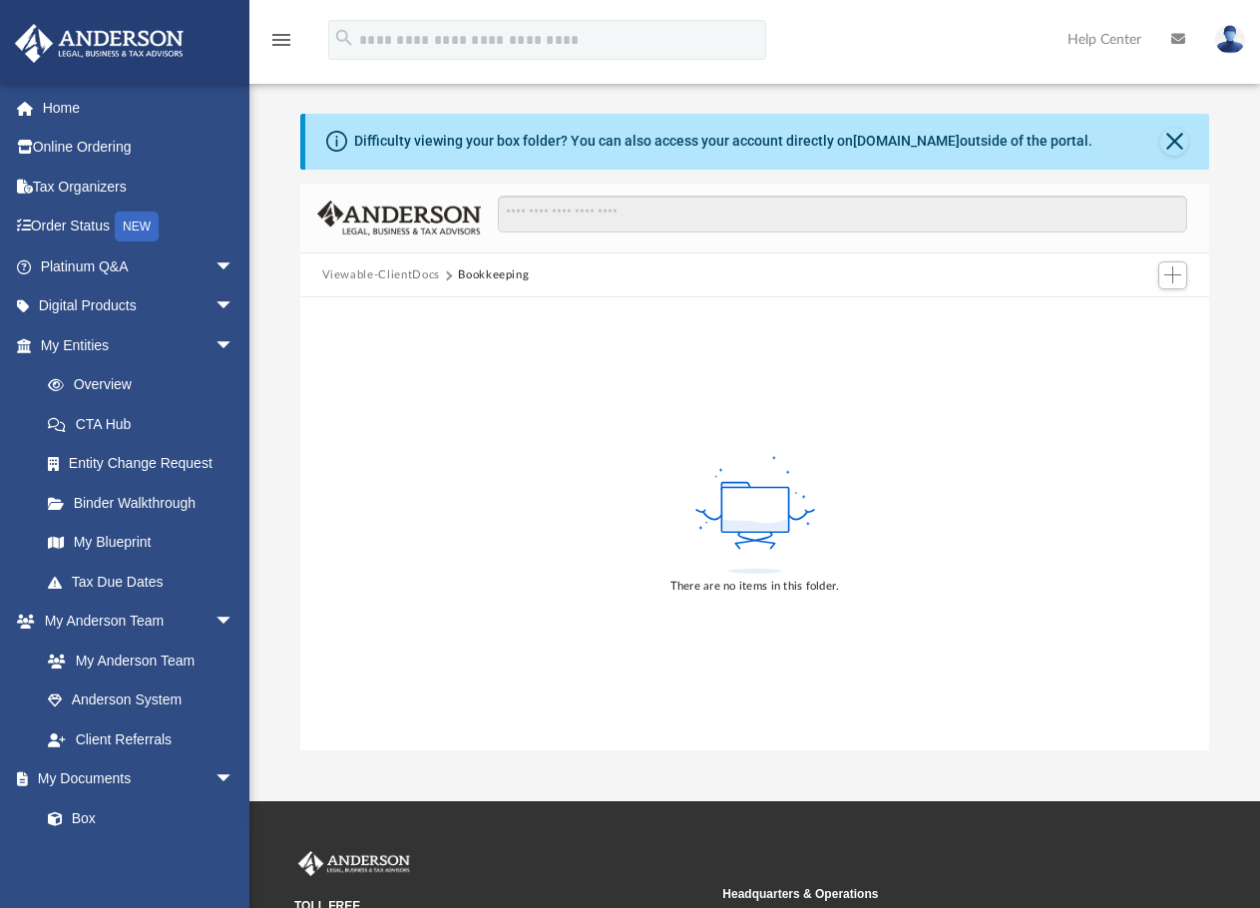
click at [396, 273] on button "Viewable-ClientDocs" at bounding box center [381, 275] width 118 height 18
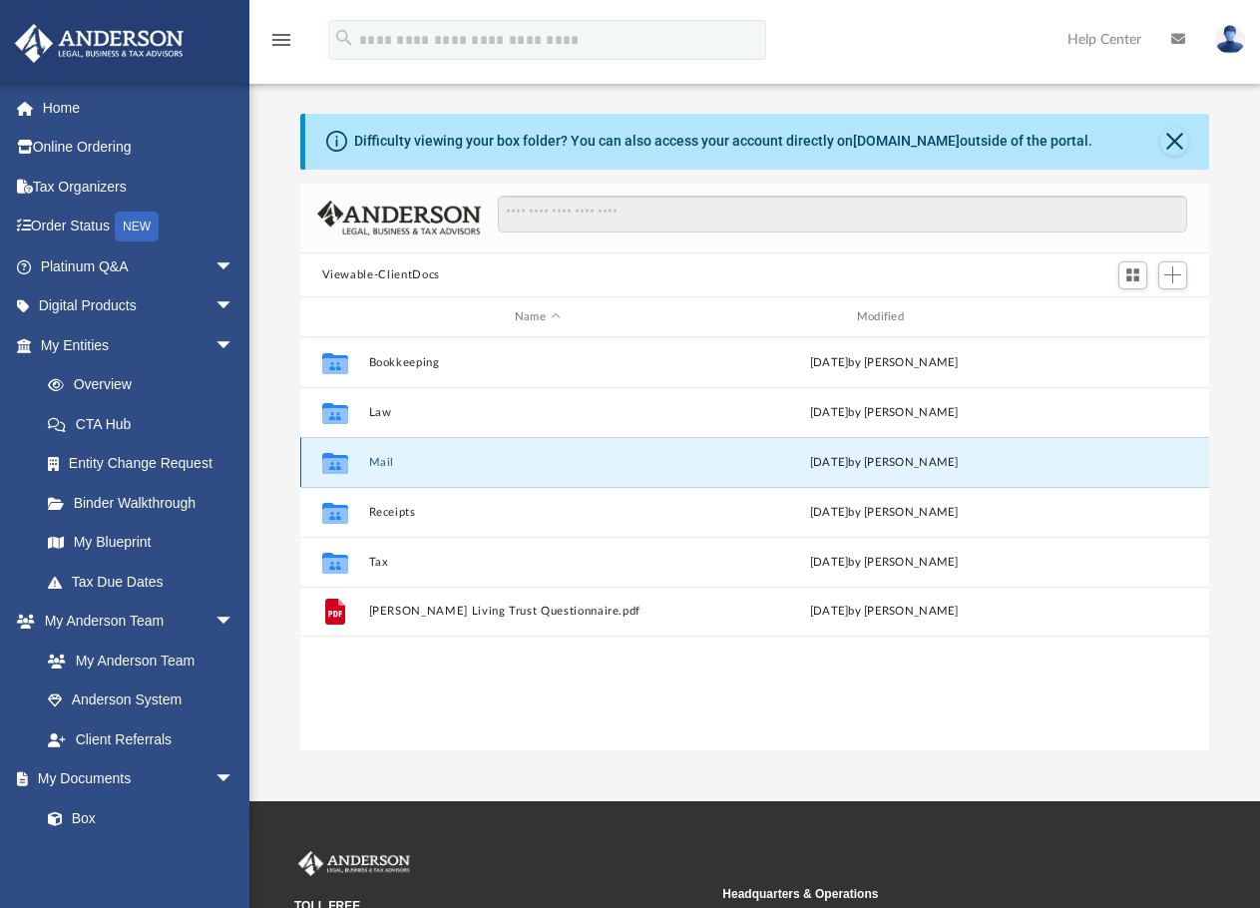
click at [378, 463] on button "Mail" at bounding box center [537, 462] width 338 height 13
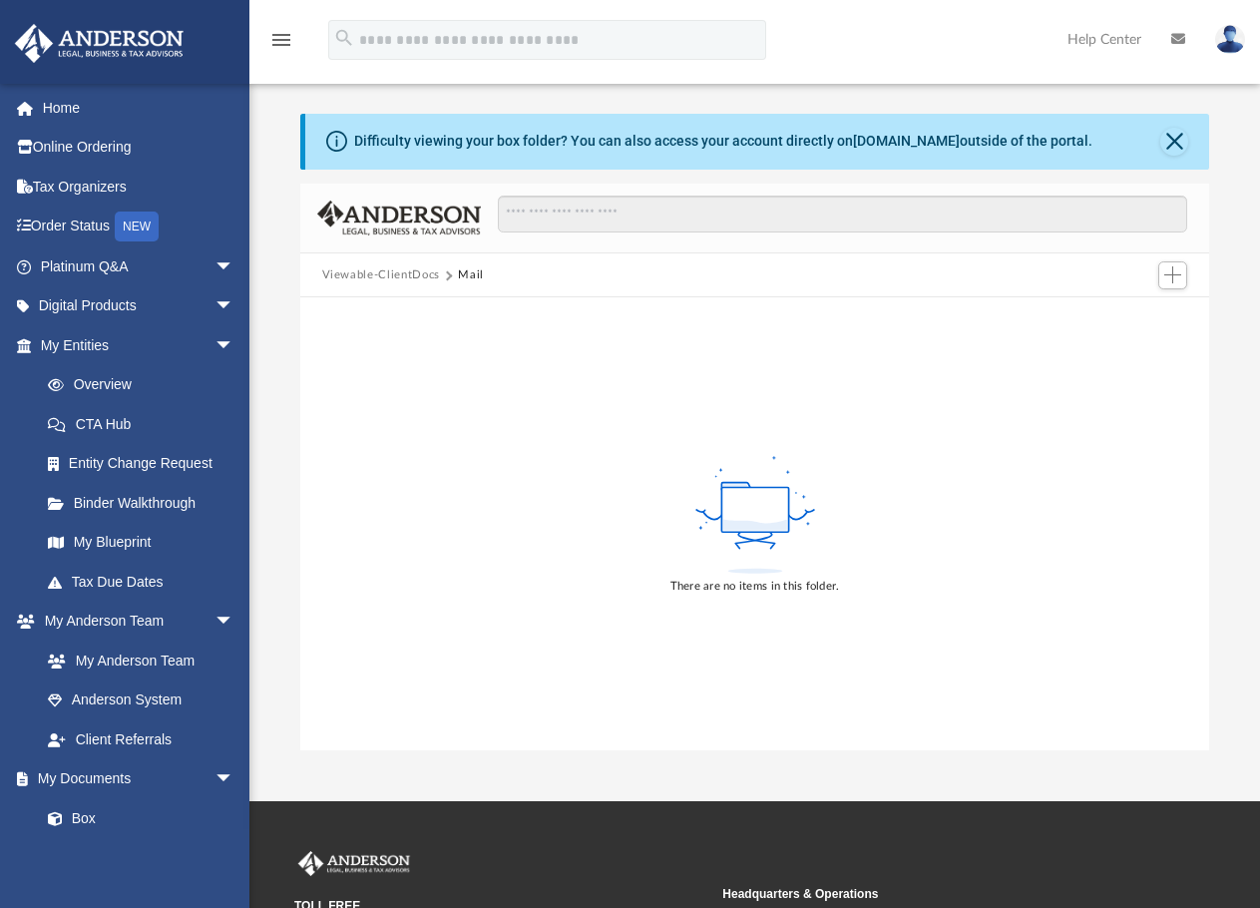
click at [424, 276] on button "Viewable-ClientDocs" at bounding box center [381, 275] width 118 height 18
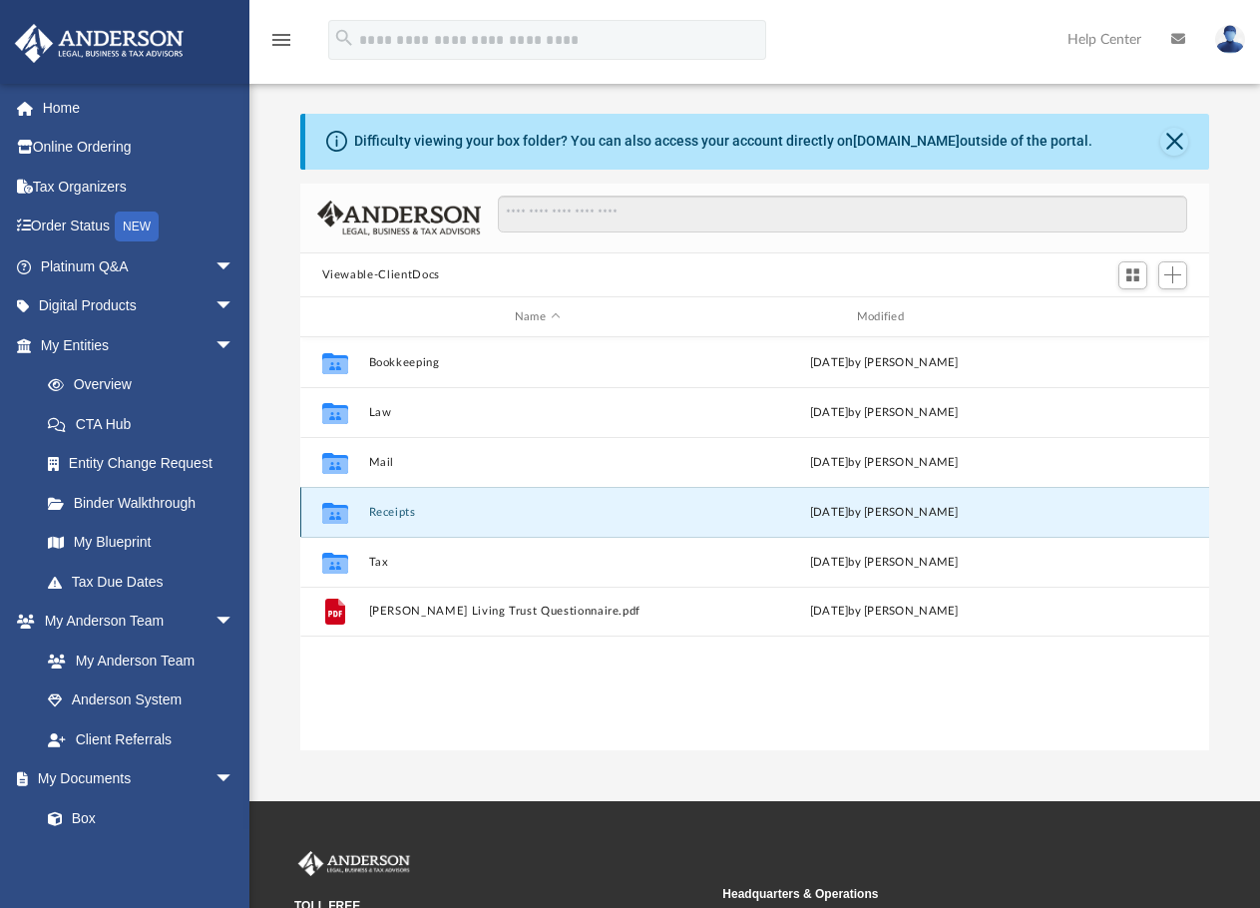
click at [381, 511] on button "Receipts" at bounding box center [537, 512] width 338 height 13
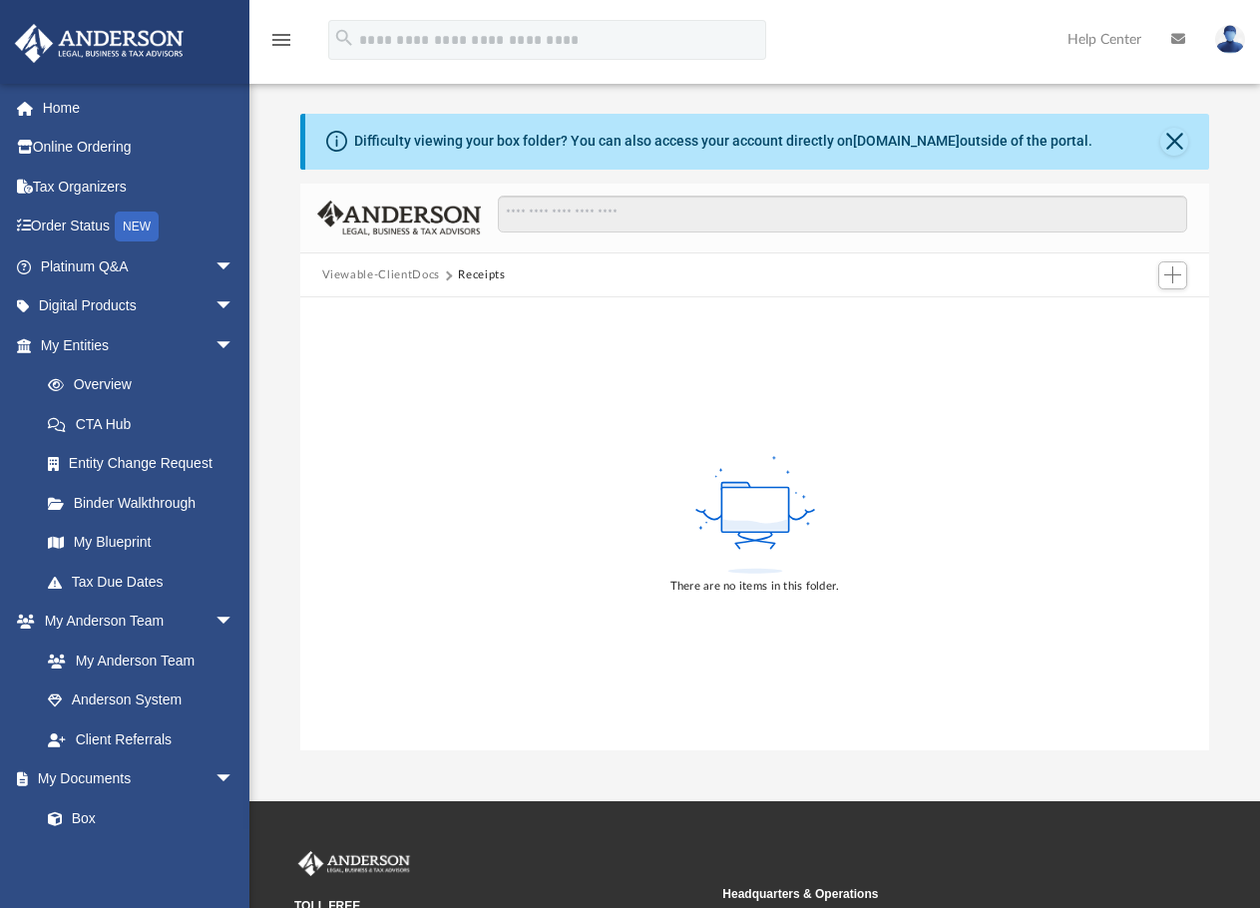
click at [376, 274] on button "Viewable-ClientDocs" at bounding box center [381, 275] width 118 height 18
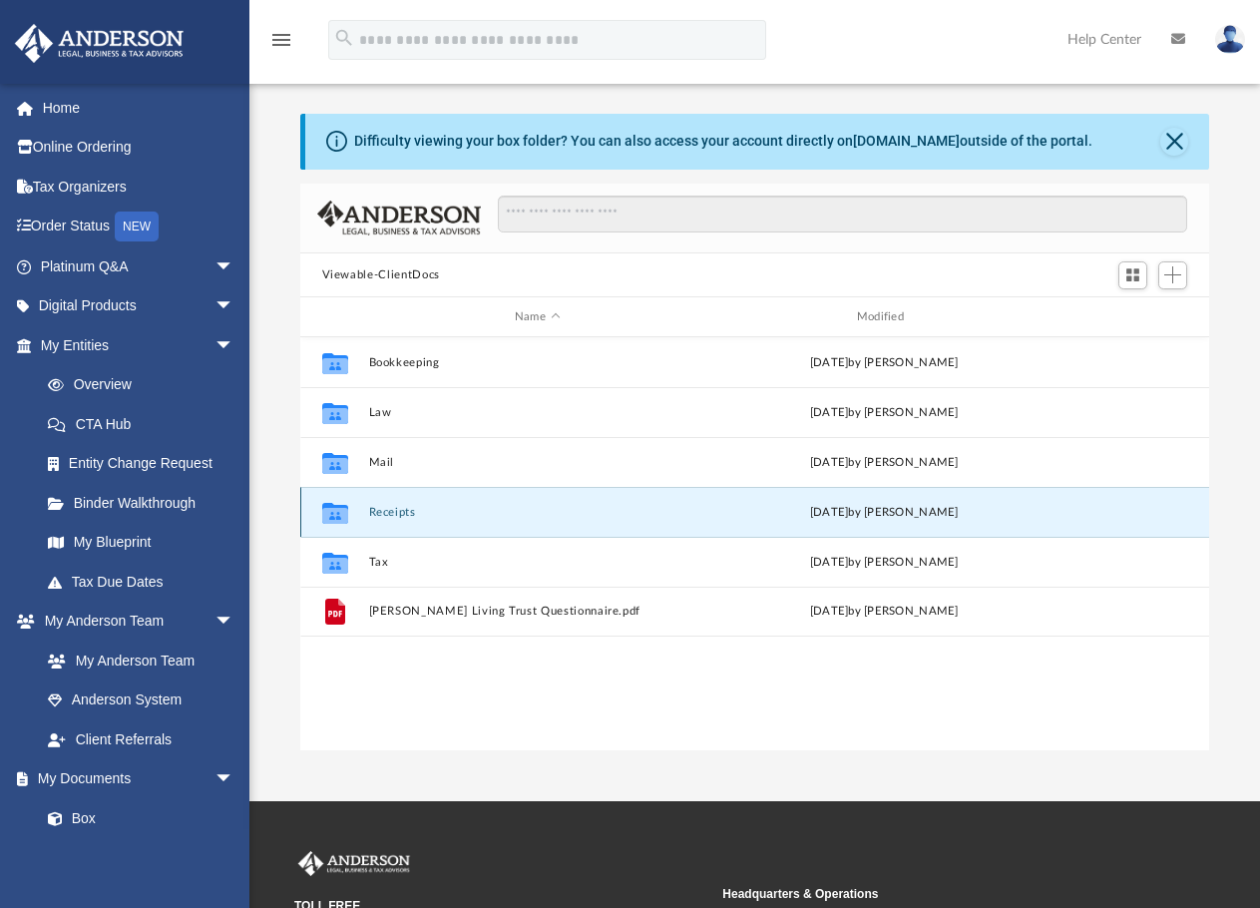
click at [368, 515] on button "Receipts" at bounding box center [537, 512] width 338 height 13
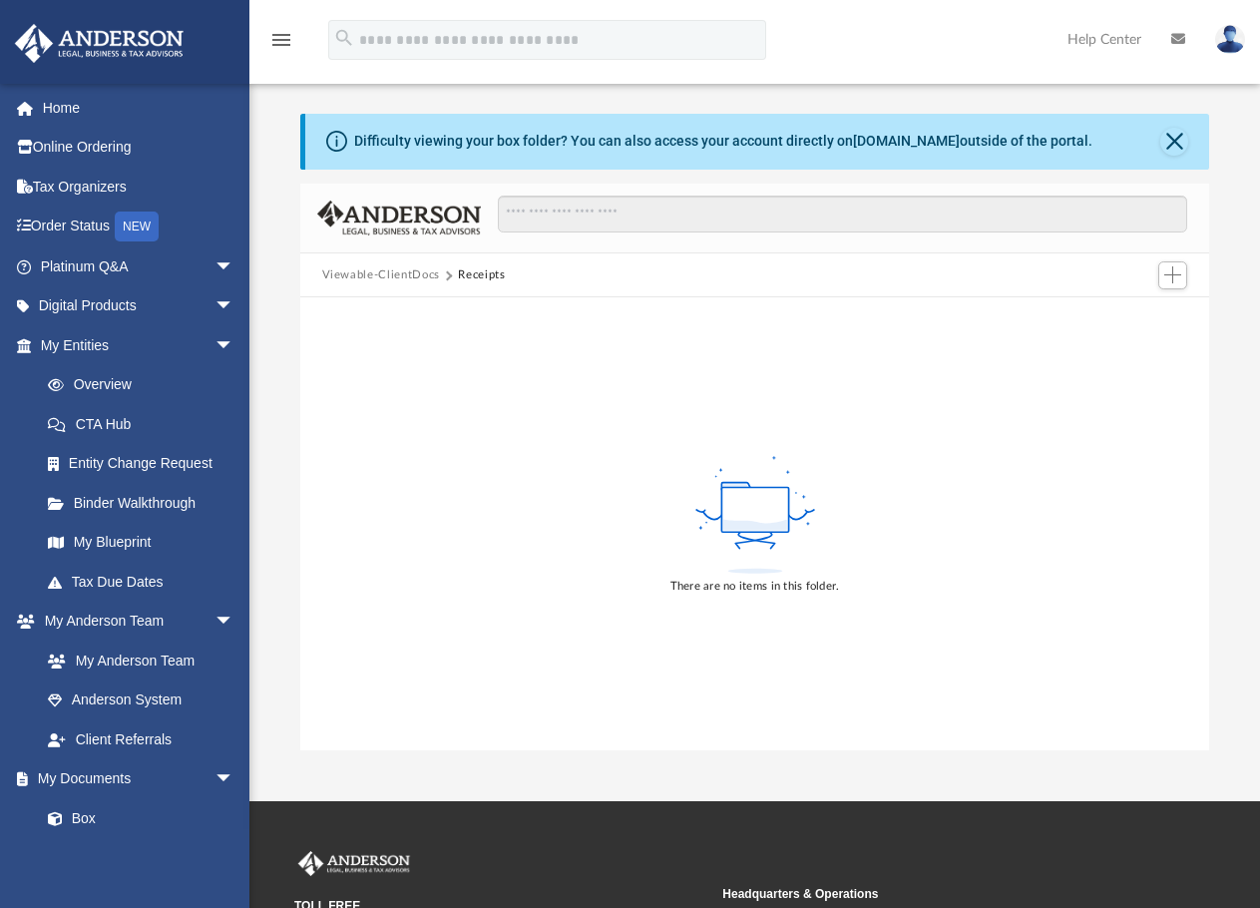
click at [397, 279] on button "Viewable-ClientDocs" at bounding box center [381, 275] width 118 height 18
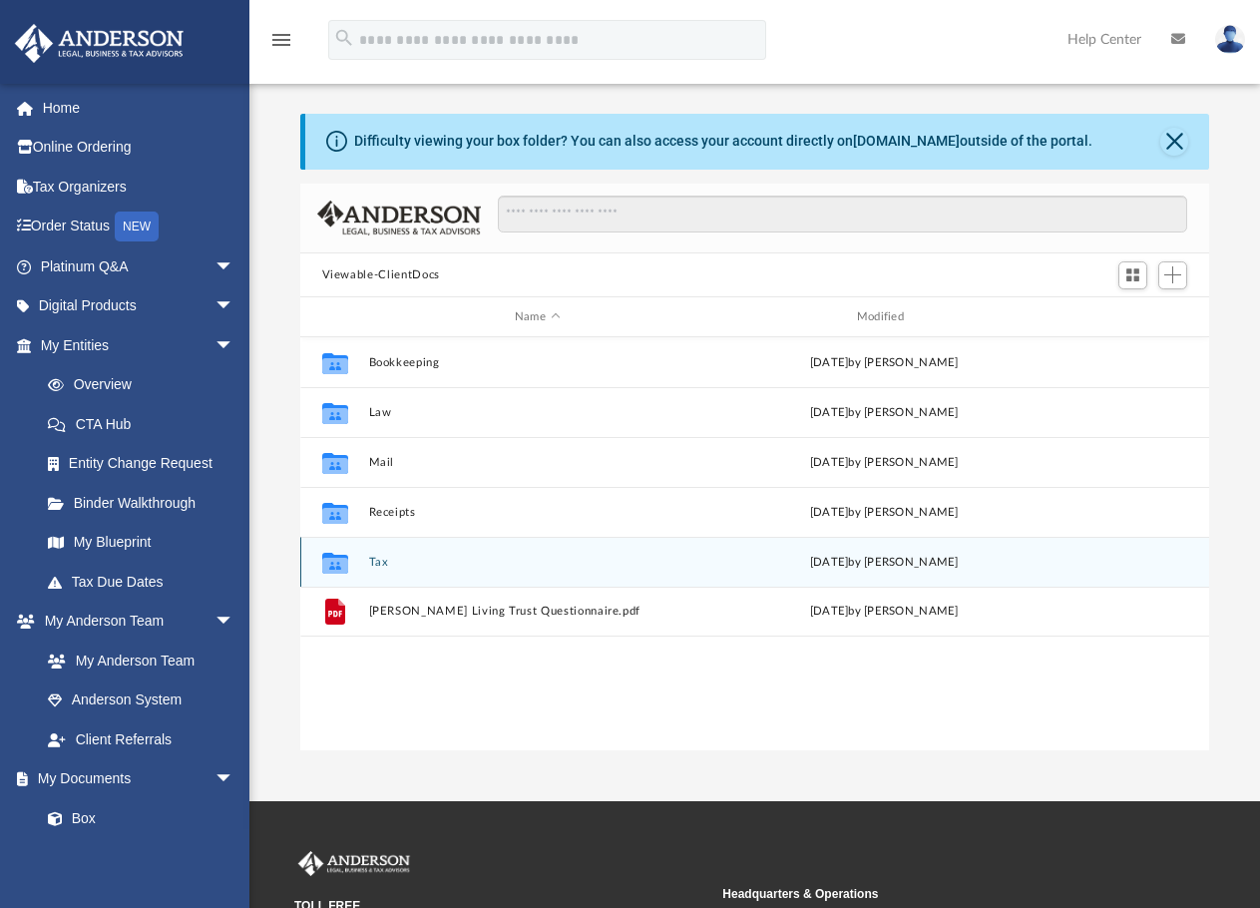
click at [372, 563] on button "Tax" at bounding box center [537, 562] width 338 height 13
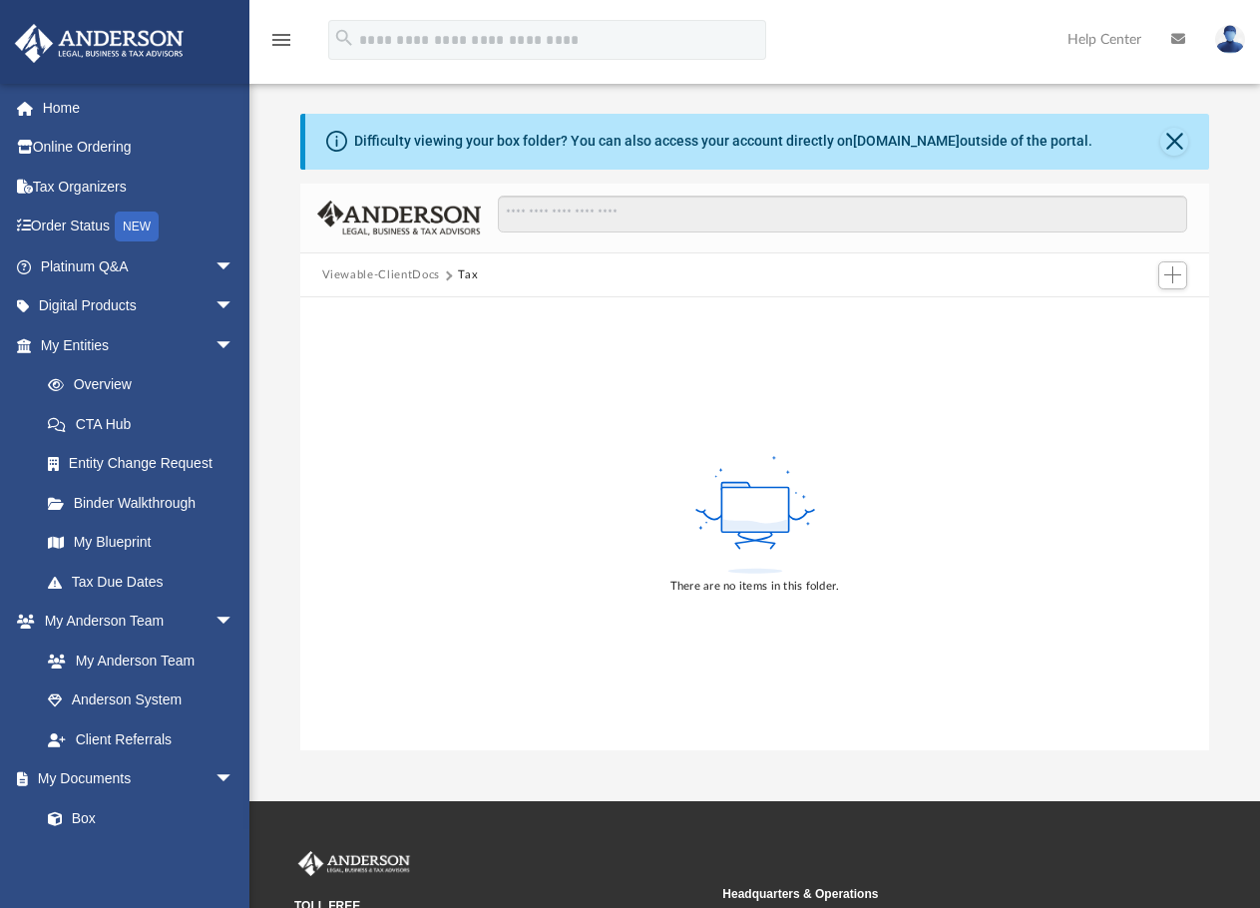
click at [399, 276] on button "Viewable-ClientDocs" at bounding box center [381, 275] width 118 height 18
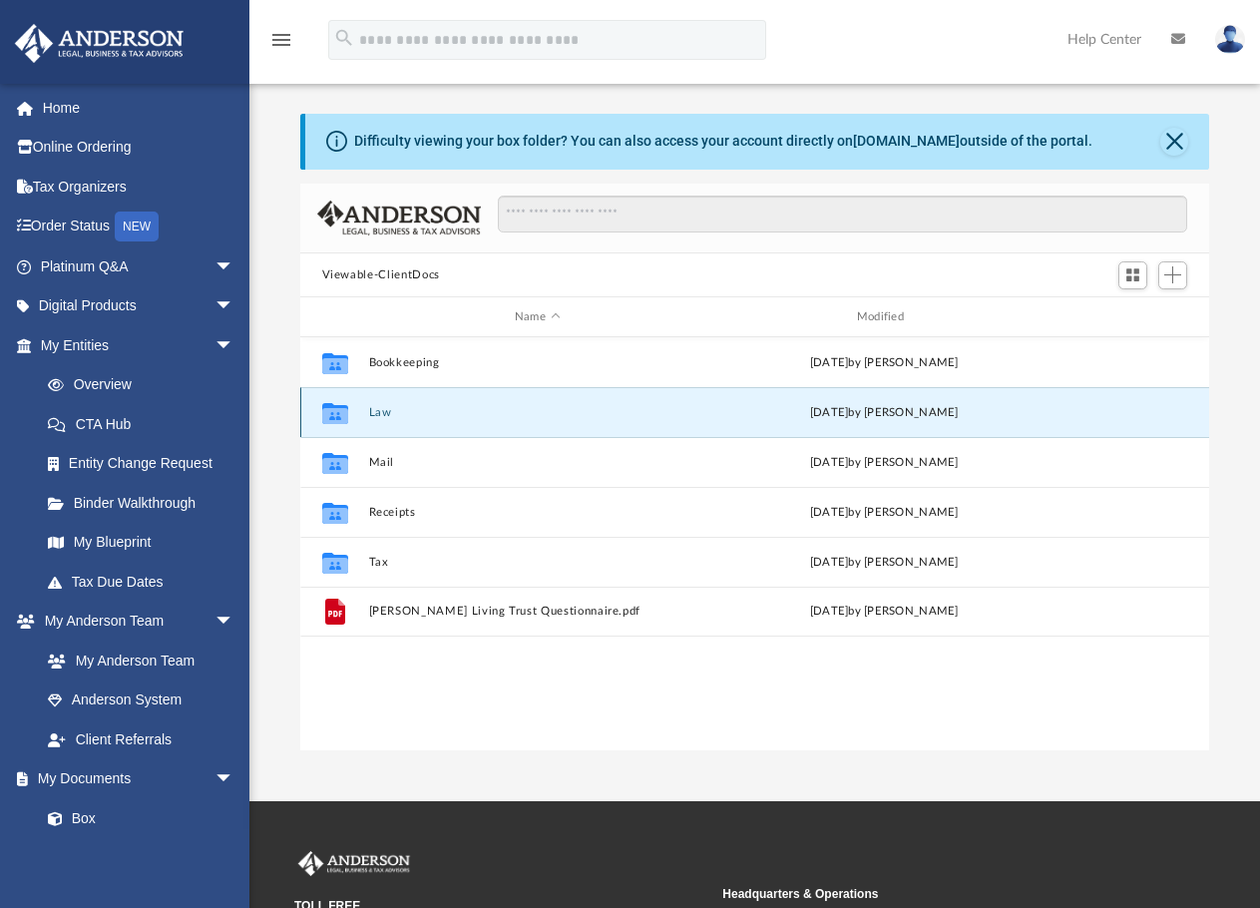
click at [378, 411] on button "Law" at bounding box center [537, 412] width 338 height 13
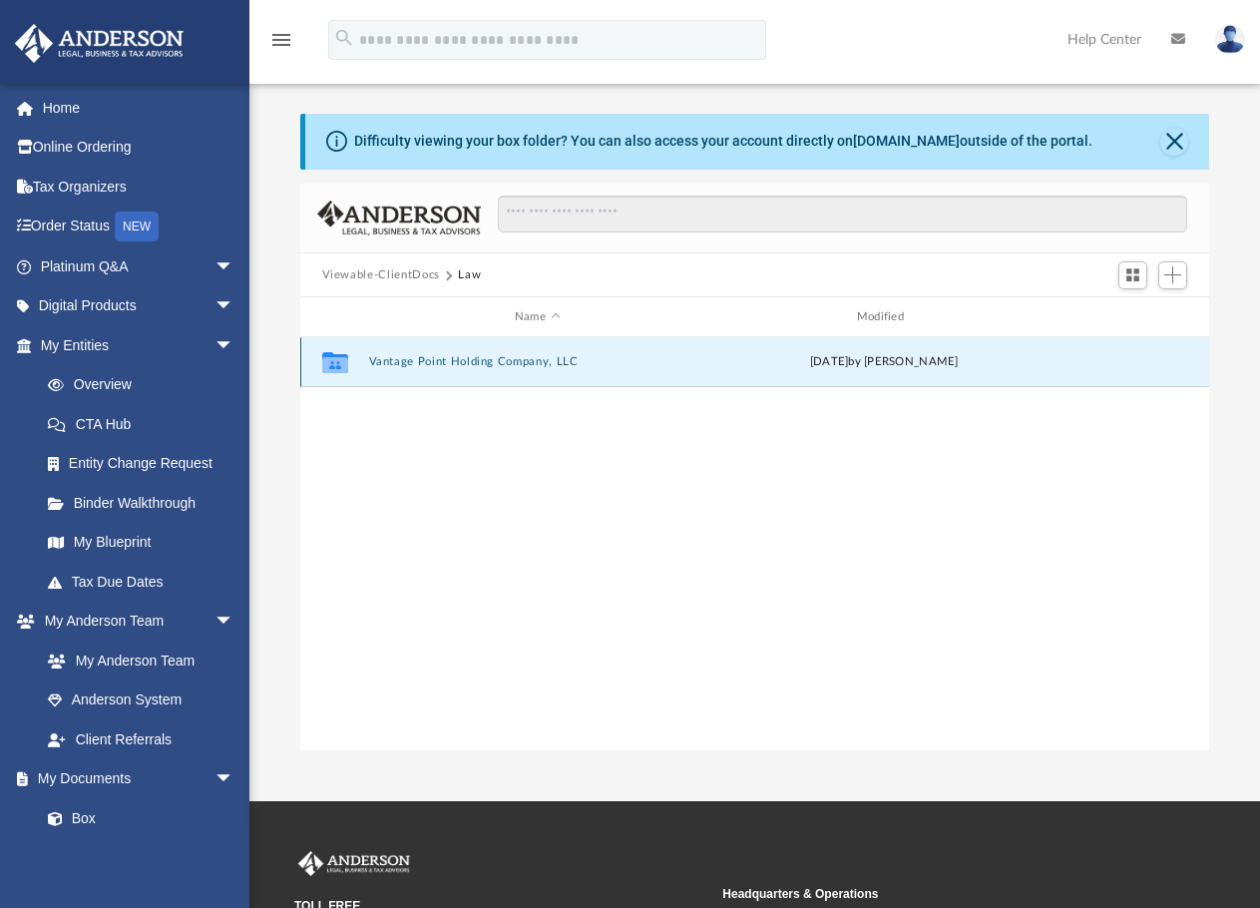
click at [421, 365] on button "Vantage Point Holding Company, LLC" at bounding box center [537, 361] width 338 height 13
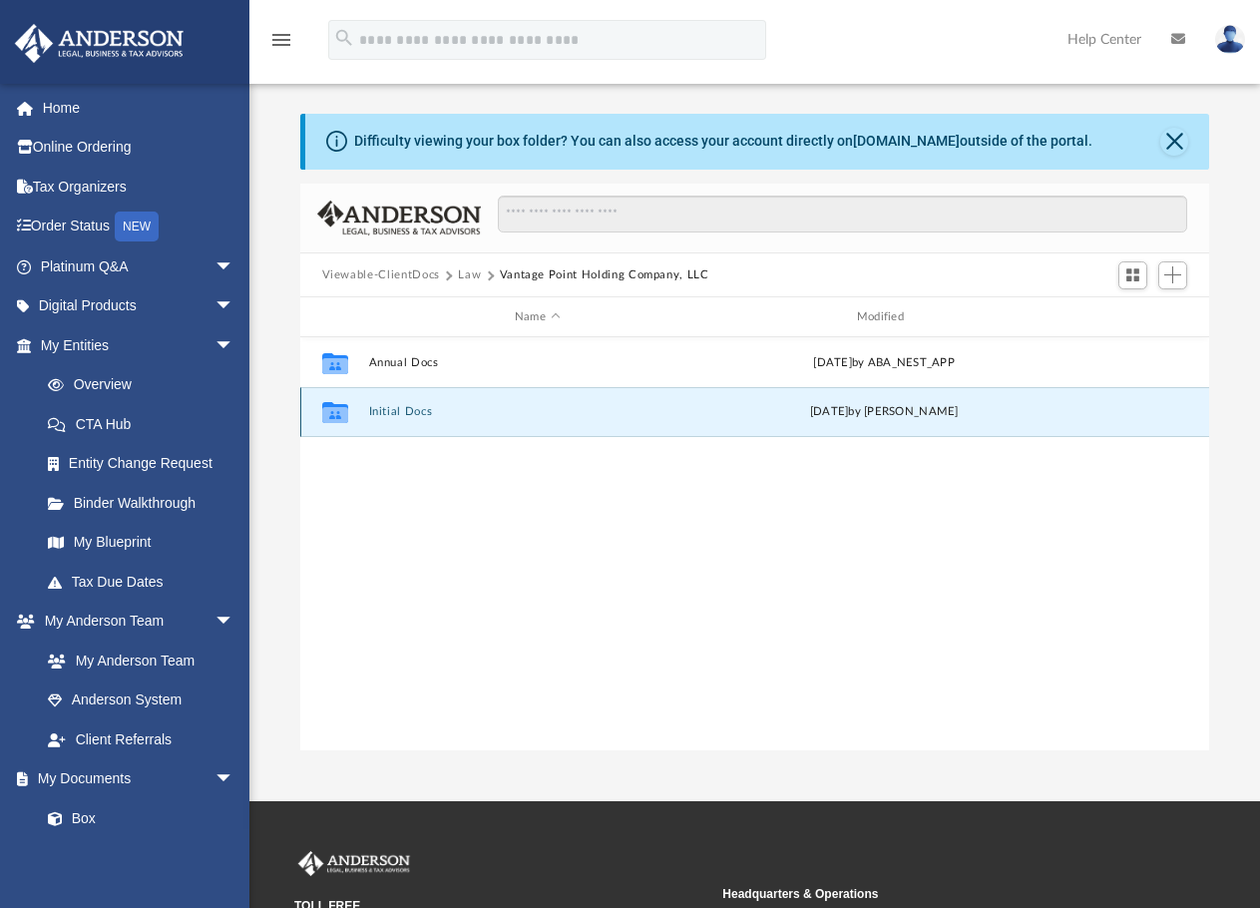
click at [393, 414] on button "Initial Docs" at bounding box center [537, 411] width 338 height 13
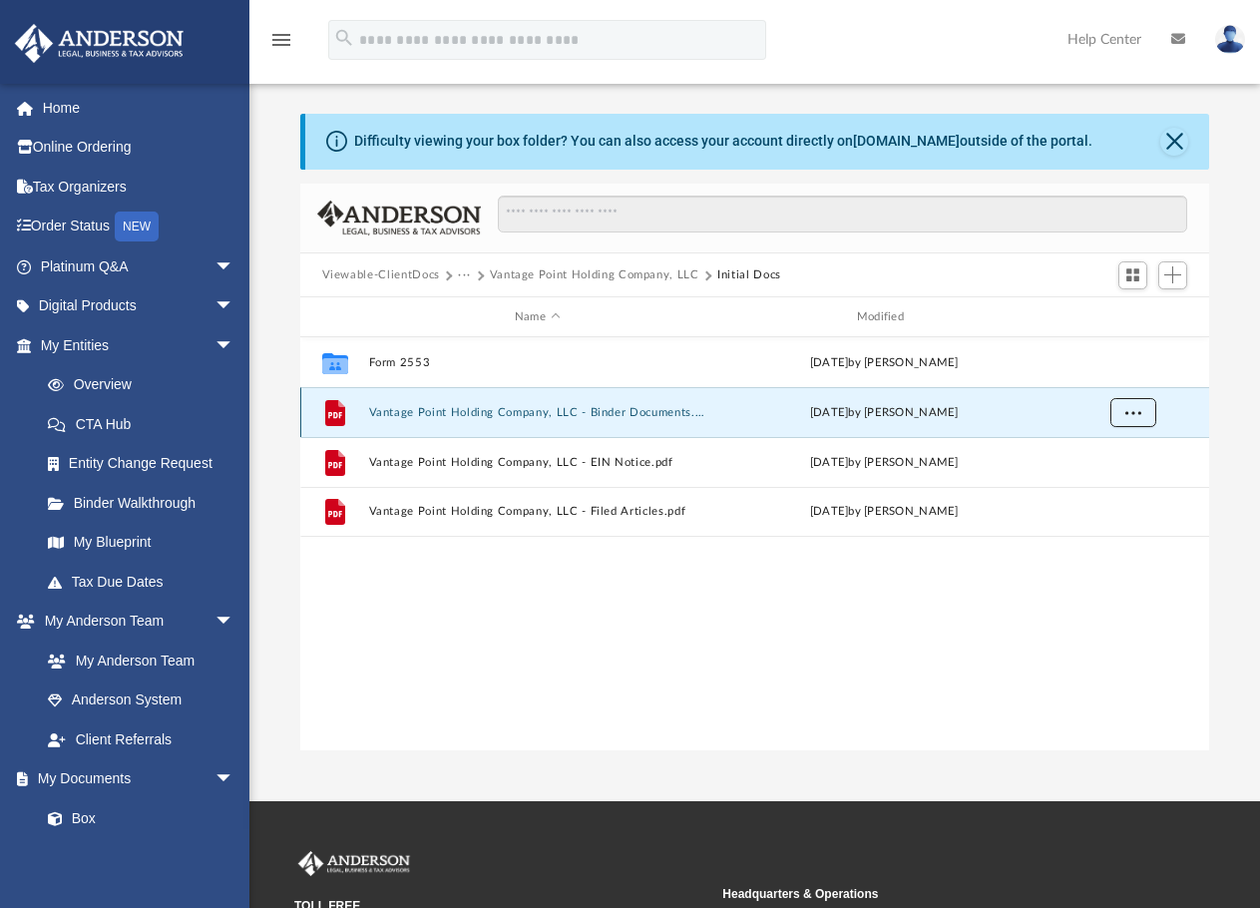
click at [1130, 424] on button "More options" at bounding box center [1133, 413] width 46 height 30
click at [1107, 487] on li "Download" at bounding box center [1115, 484] width 58 height 21
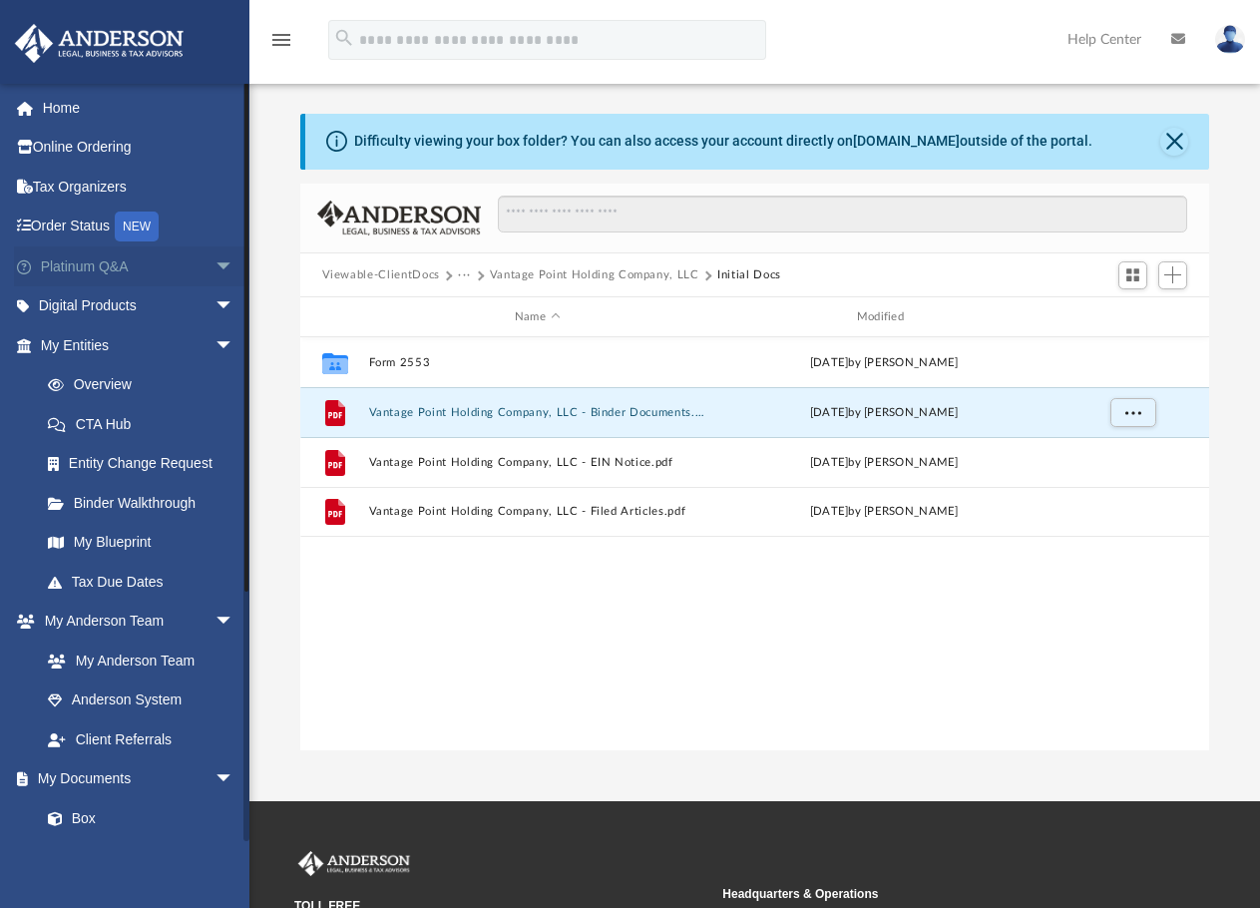
click at [215, 258] on span "arrow_drop_down" at bounding box center [235, 266] width 40 height 41
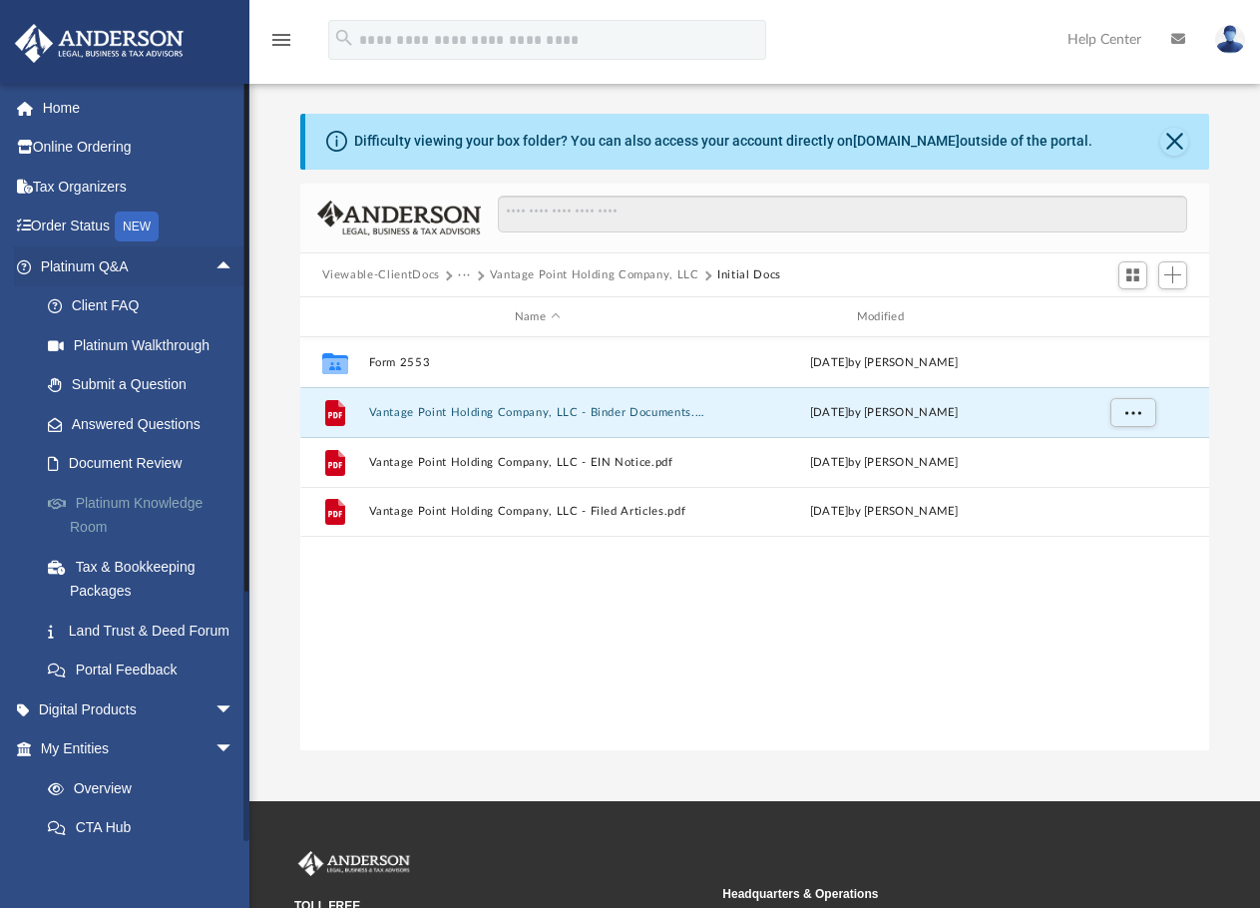
click at [169, 499] on link "Platinum Knowledge Room" at bounding box center [146, 515] width 236 height 64
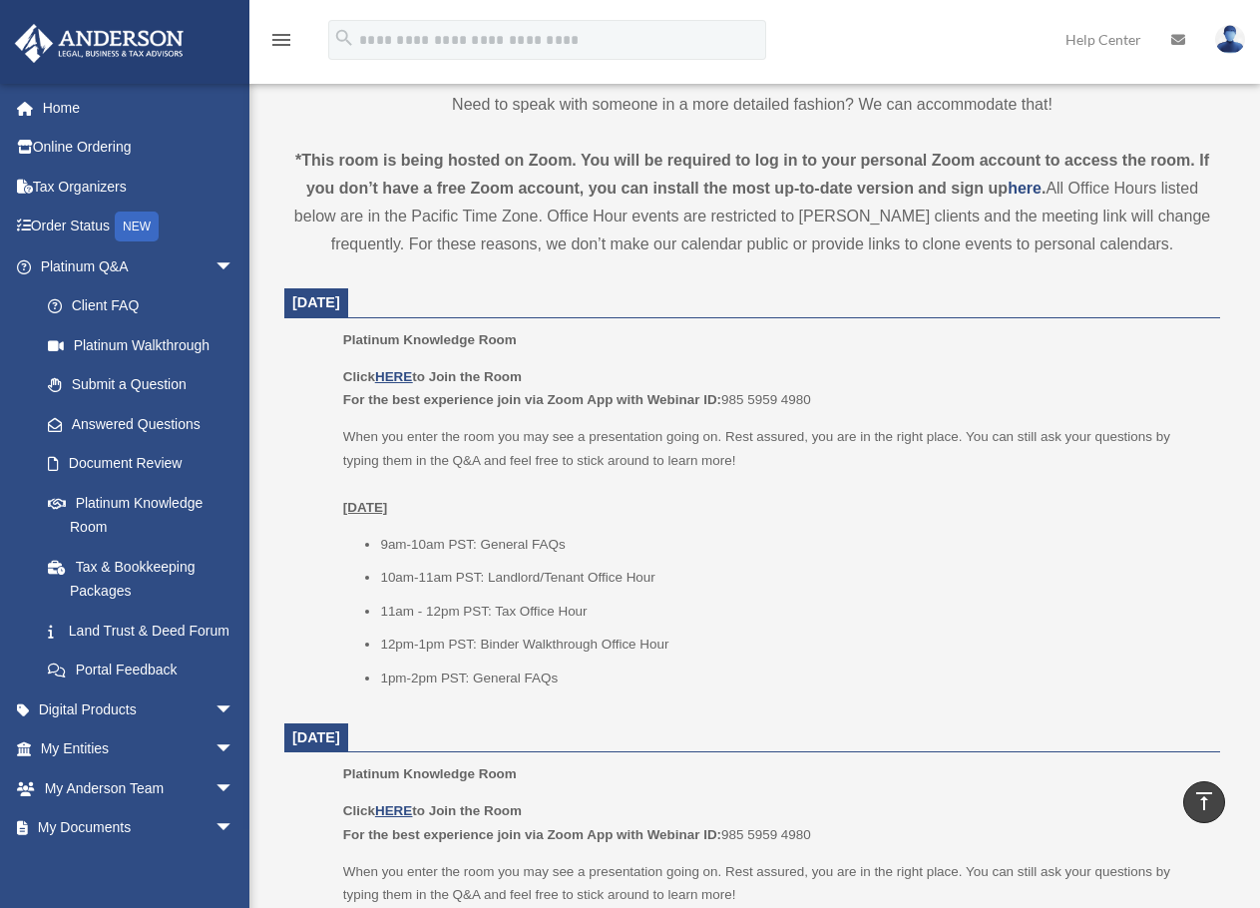
scroll to position [599, 0]
